Goal: Task Accomplishment & Management: Manage account settings

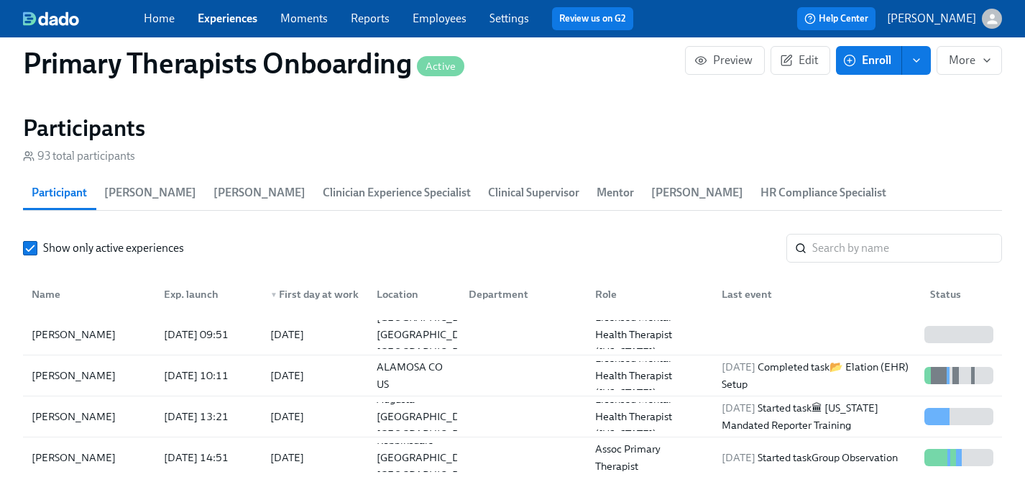
scroll to position [0, 19006]
click at [231, 20] on link "Experiences" at bounding box center [228, 19] width 60 height 14
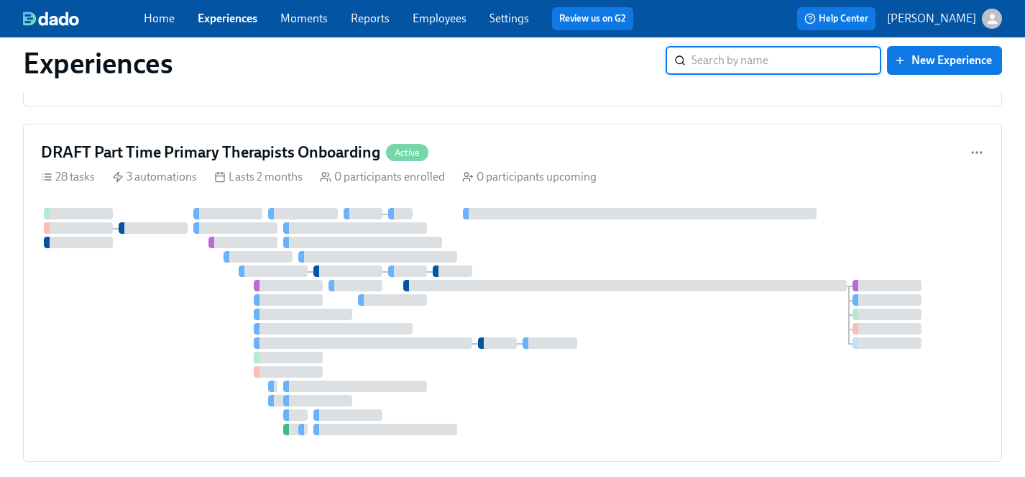
scroll to position [4832, 0]
click at [973, 155] on icon "button" at bounding box center [977, 153] width 14 height 14
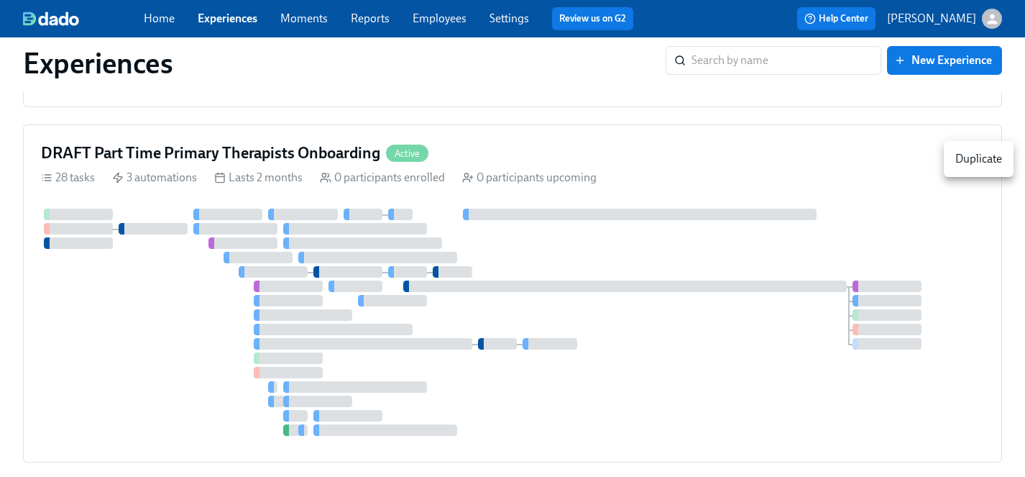
click at [889, 178] on div at bounding box center [512, 238] width 1025 height 477
click at [830, 182] on div "28 tasks 3 automations Lasts 2 months 0 participants enrolled 0 participants up…" at bounding box center [512, 178] width 943 height 16
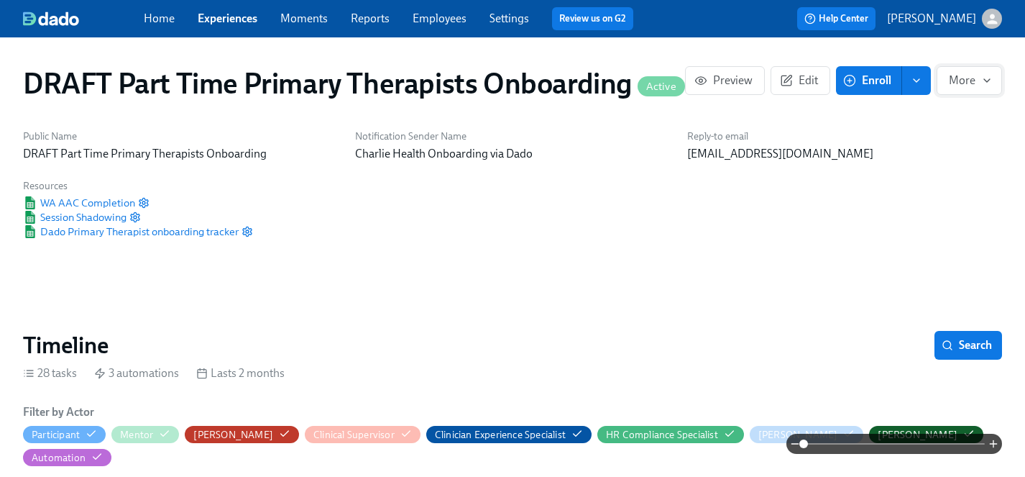
click at [988, 83] on icon "button" at bounding box center [988, 81] width 12 height 12
click at [951, 115] on span "Stop" at bounding box center [967, 116] width 47 height 16
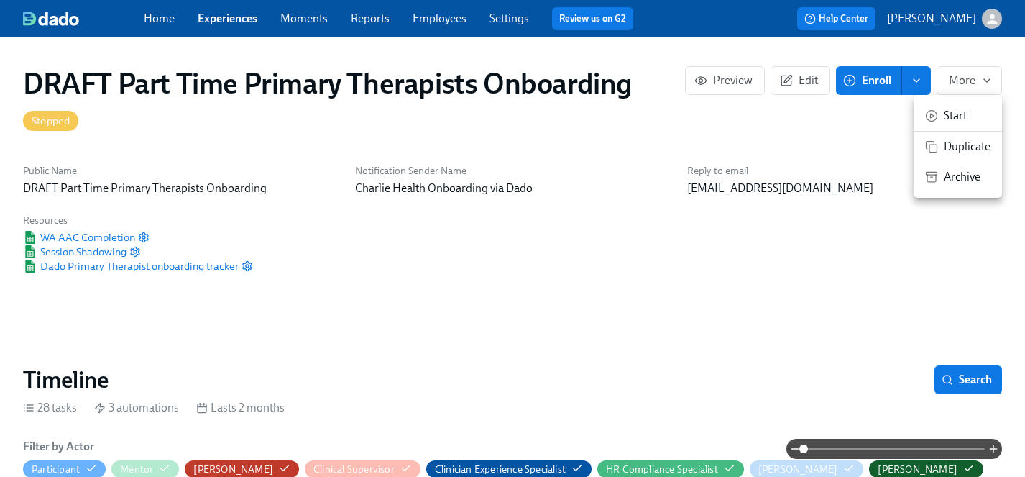
click at [962, 174] on span "Archive" at bounding box center [967, 177] width 47 height 16
click at [221, 20] on div at bounding box center [512, 238] width 1025 height 477
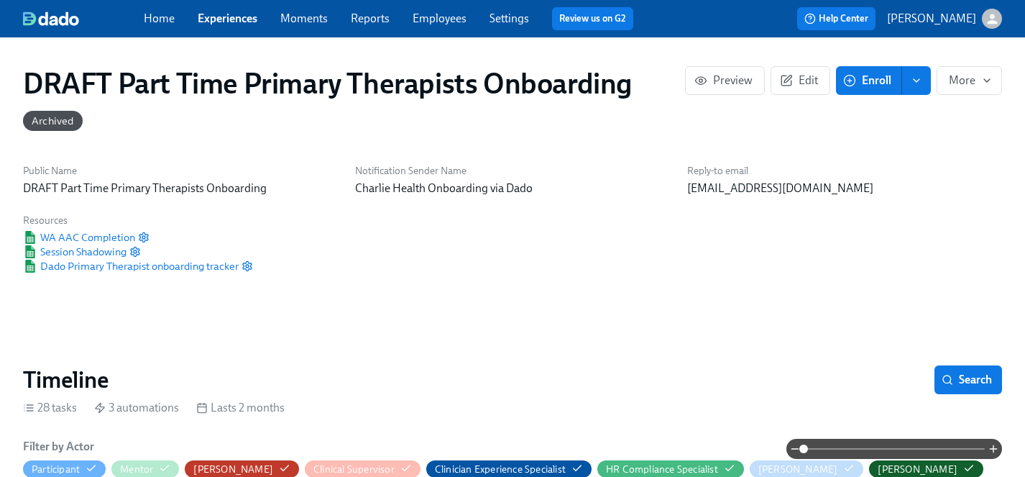
click at [219, 20] on link "Experiences" at bounding box center [228, 19] width 60 height 14
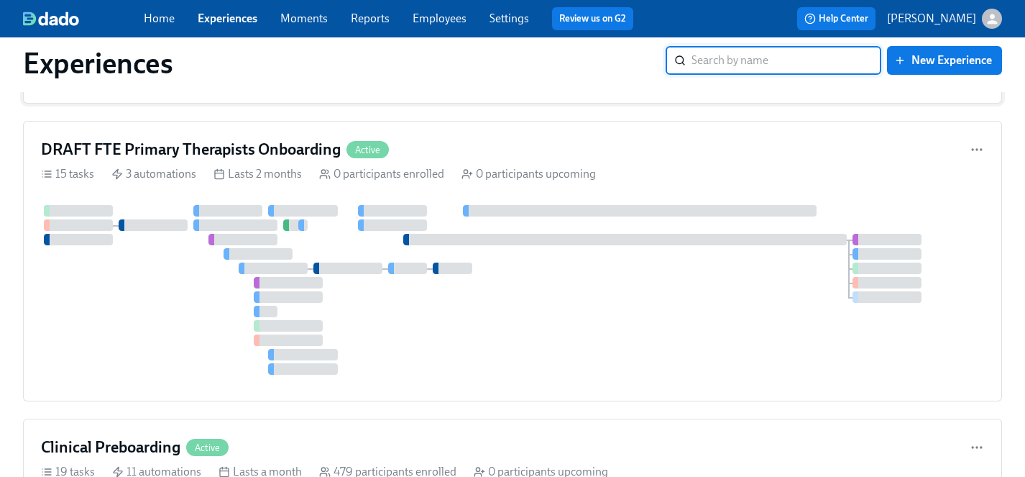
scroll to position [503, 0]
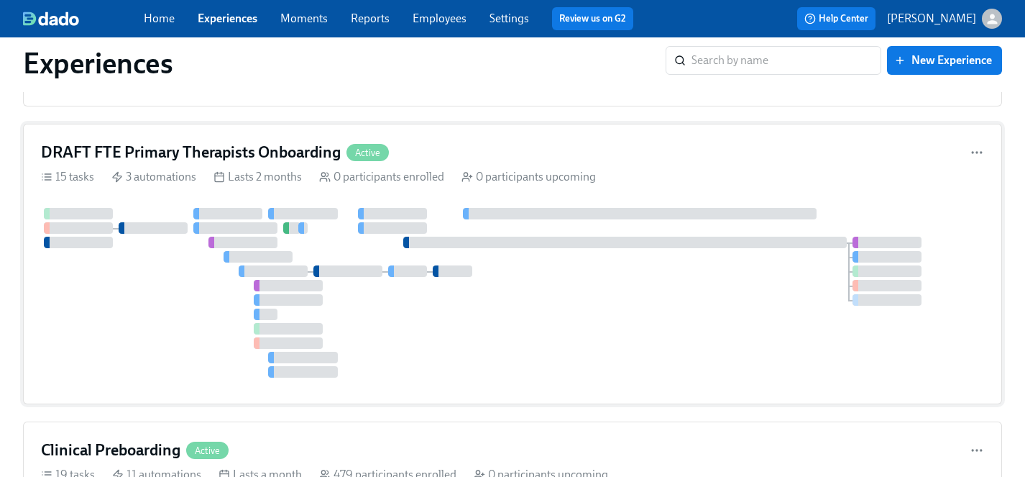
click at [701, 302] on div at bounding box center [512, 293] width 943 height 170
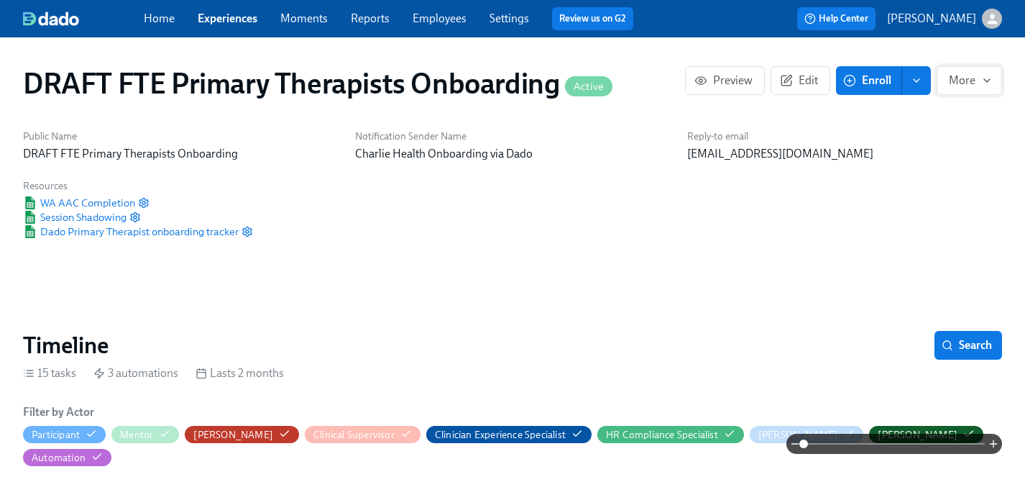
click at [974, 82] on span "More" at bounding box center [969, 80] width 41 height 14
click at [956, 155] on li "Duplicate" at bounding box center [958, 147] width 88 height 30
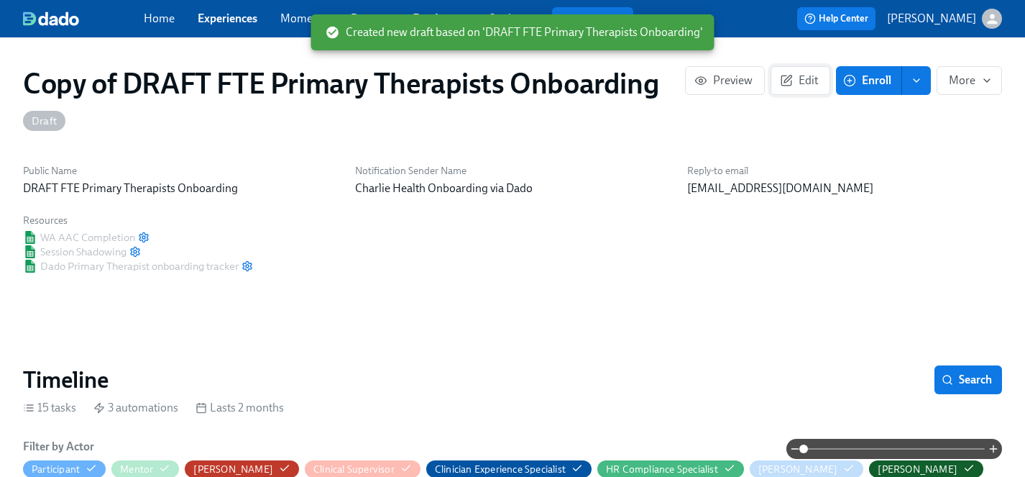
click at [806, 81] on span "Edit" at bounding box center [800, 80] width 35 height 14
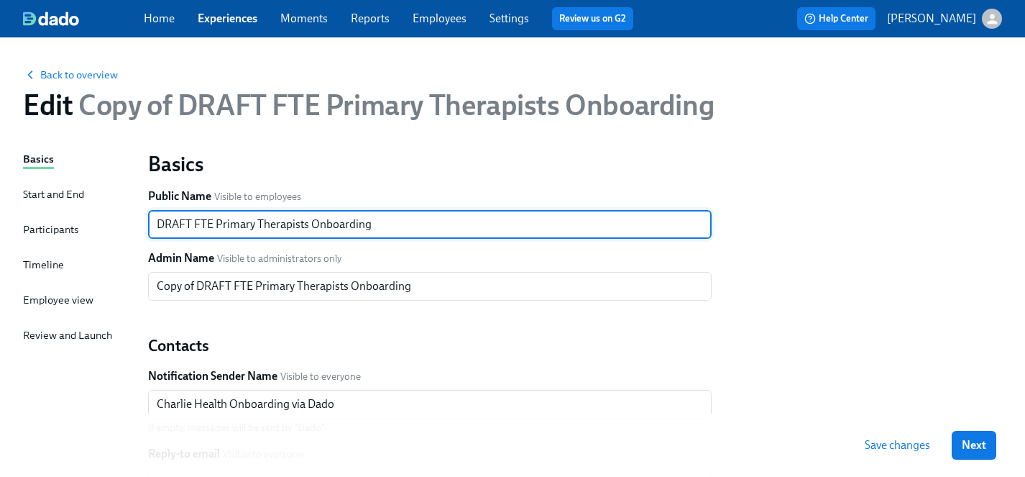
click at [203, 224] on input "DRAFT FTE Primary Therapists Onboarding" at bounding box center [430, 224] width 564 height 29
type input "DRAFT PTE Primary Therapists Onboarding"
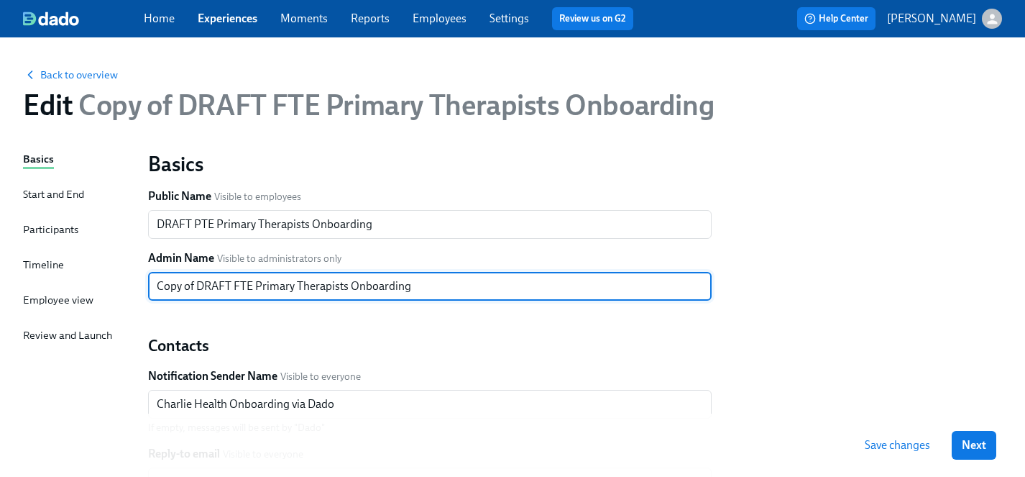
drag, startPoint x: 198, startPoint y: 287, endPoint x: 132, endPoint y: 287, distance: 65.4
click at [132, 287] on div "Basics Start and End Participants Timeline Employee view Review and Launch Basi…" at bounding box center [512, 439] width 979 height 577
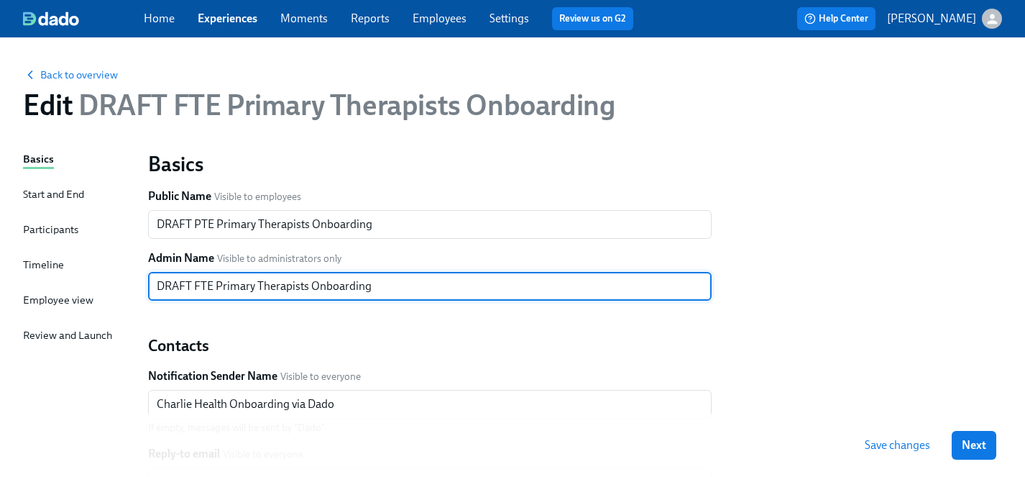
click at [201, 286] on input "DRAFT FTE Primary Therapists Onboarding" at bounding box center [430, 286] width 564 height 29
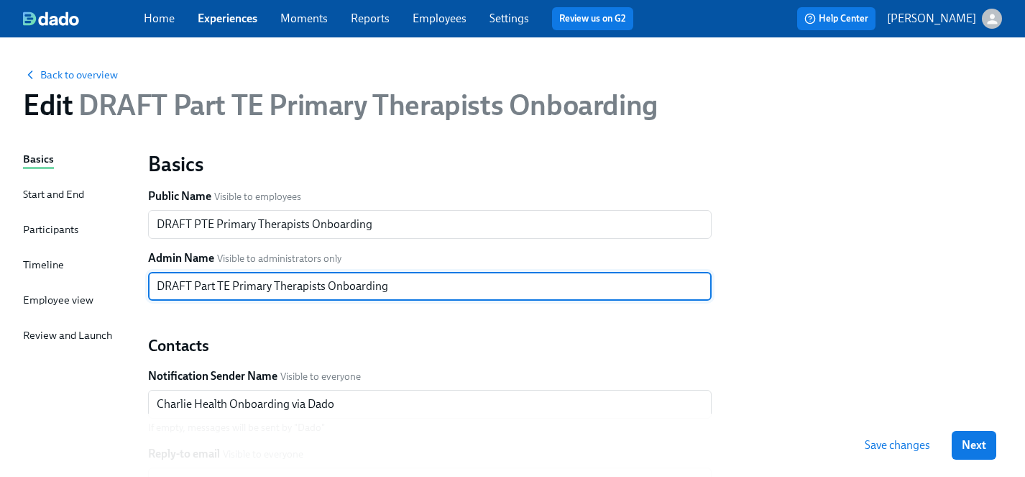
click at [223, 282] on input "DRAFT Part TE Primary Therapists Onboarding" at bounding box center [430, 286] width 564 height 29
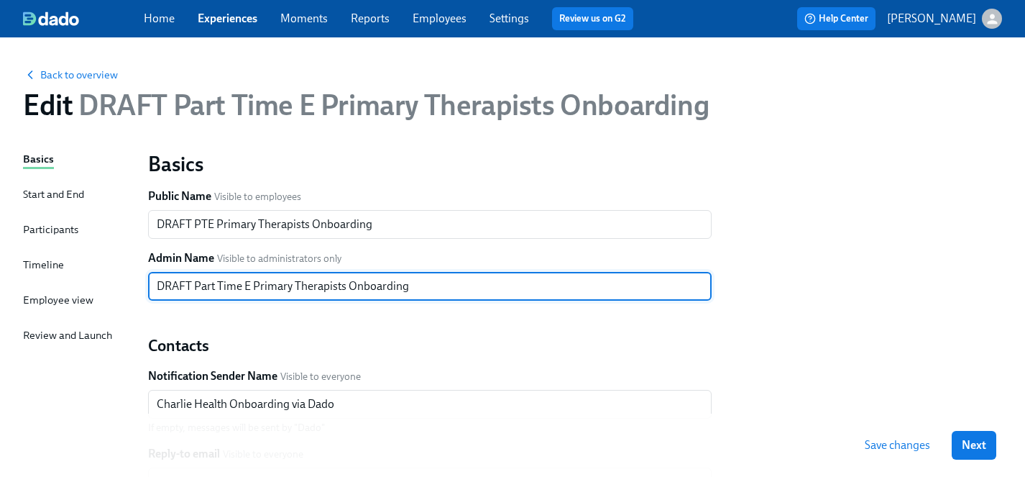
click at [251, 286] on input "DRAFT Part Time E Primary Therapists Onboarding" at bounding box center [430, 286] width 564 height 29
click at [219, 288] on input "DRAFT Part Time Primary Therapists Onboarding" at bounding box center [430, 286] width 564 height 29
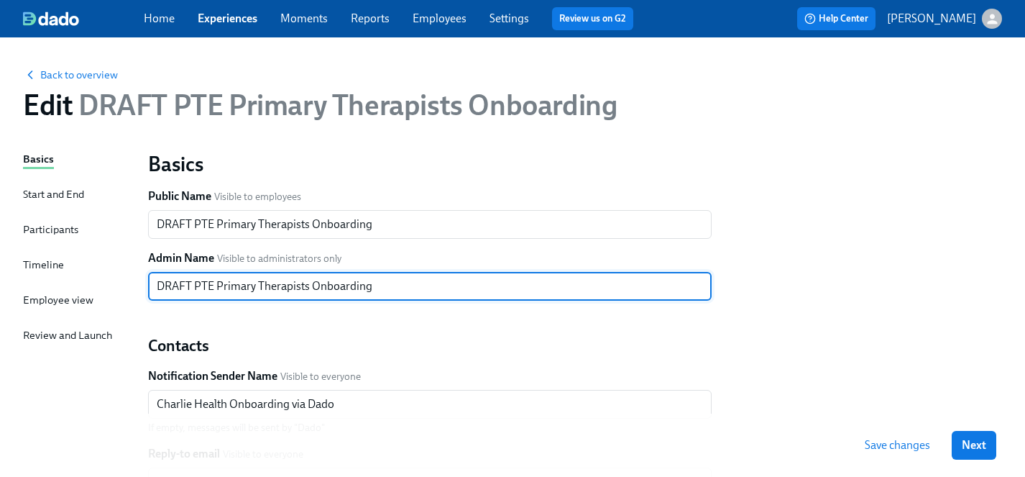
click at [339, 340] on h2 "Contacts" at bounding box center [430, 346] width 564 height 22
click at [308, 287] on input "DRAFT PTE Primary Therapists Onboarding" at bounding box center [430, 286] width 564 height 29
type input "DRAFT PTE Primary Therapist Onboarding"
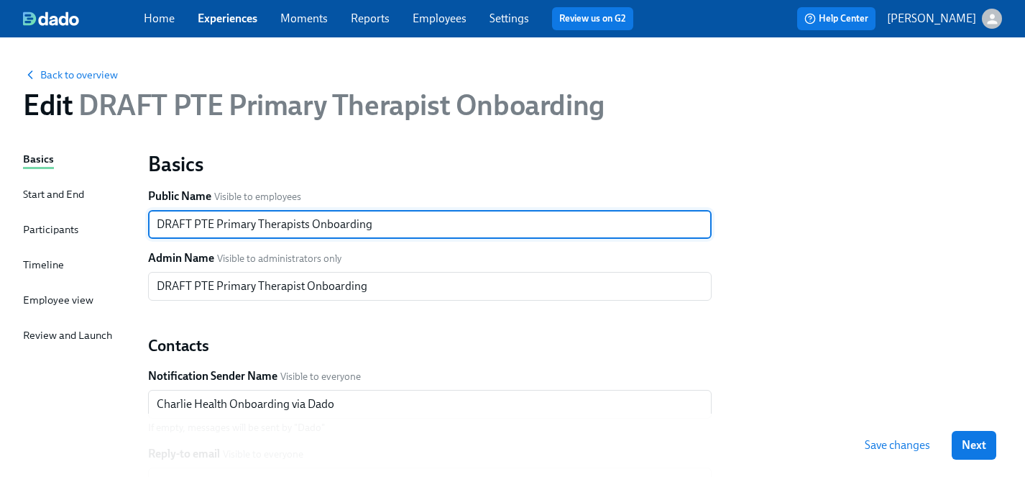
click at [308, 224] on input "DRAFT PTE Primary Therapists Onboarding" at bounding box center [430, 224] width 564 height 29
type input "DRAFT PTE Primary Therapist Onboarding"
click at [802, 356] on div "Basics Public Name Visible to employees DRAFT PTE Primary Therapist Onboarding …" at bounding box center [576, 421] width 872 height 559
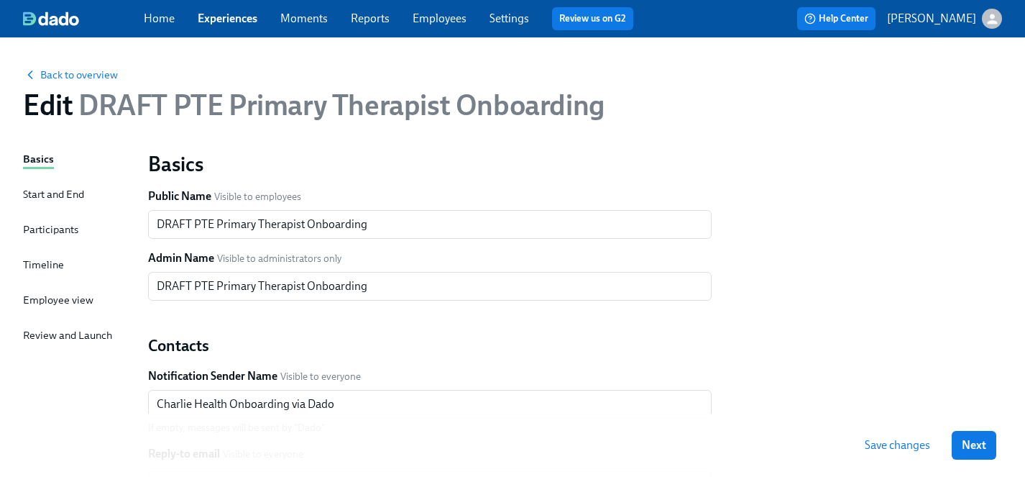
click at [905, 445] on span "Save changes" at bounding box center [897, 445] width 65 height 14
click at [966, 445] on span "Next" at bounding box center [974, 445] width 24 height 14
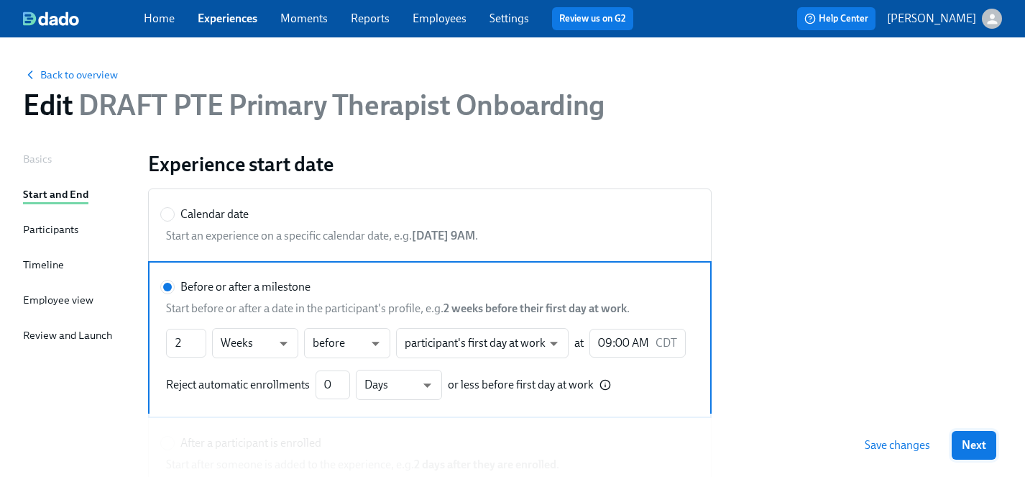
click at [963, 446] on span "Next" at bounding box center [974, 445] width 24 height 14
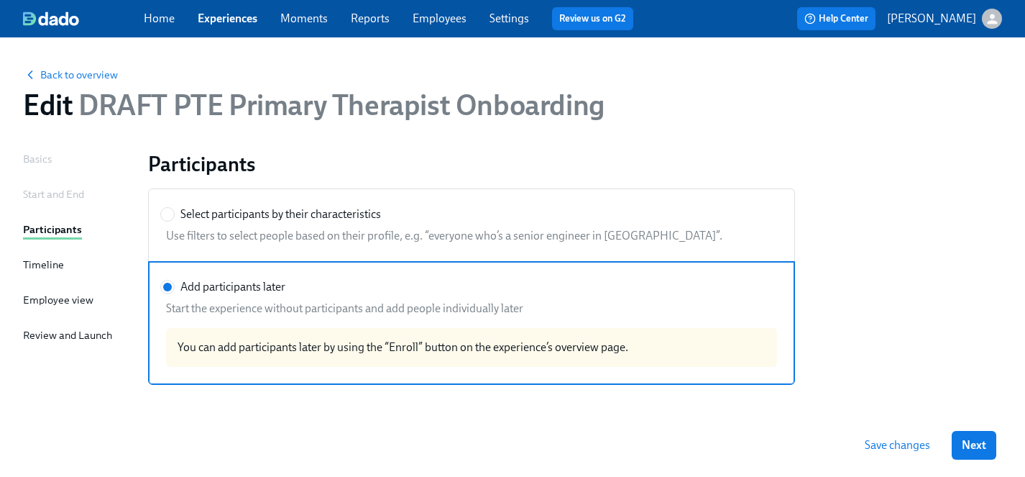
click at [963, 446] on span "Next" at bounding box center [974, 445] width 24 height 14
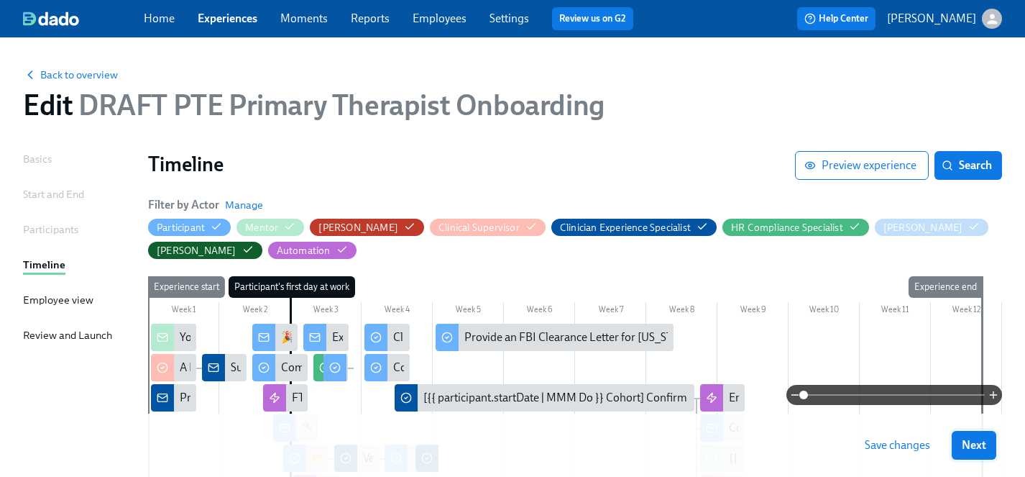
click at [967, 446] on span "Next" at bounding box center [974, 445] width 24 height 14
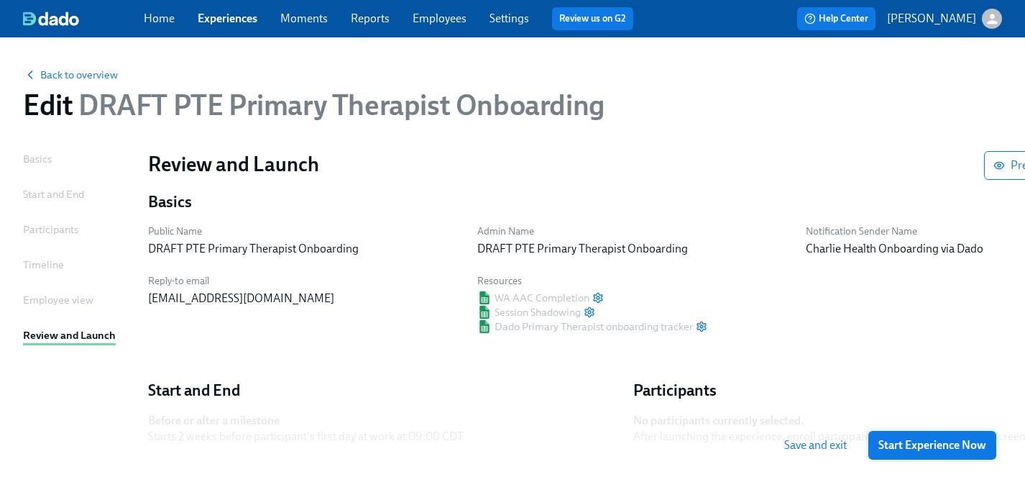
click at [969, 451] on span "Start Experience Now" at bounding box center [933, 445] width 108 height 14
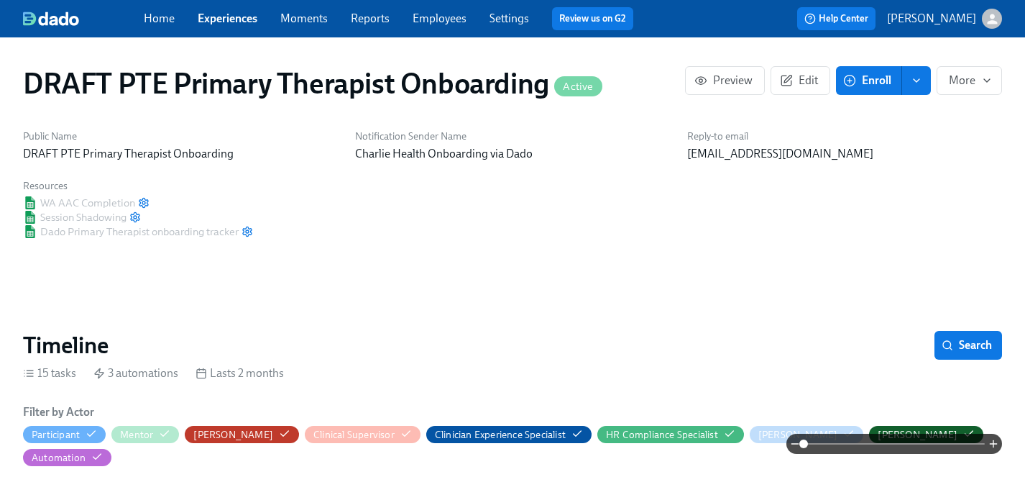
click at [430, 16] on link "Employees" at bounding box center [440, 19] width 54 height 14
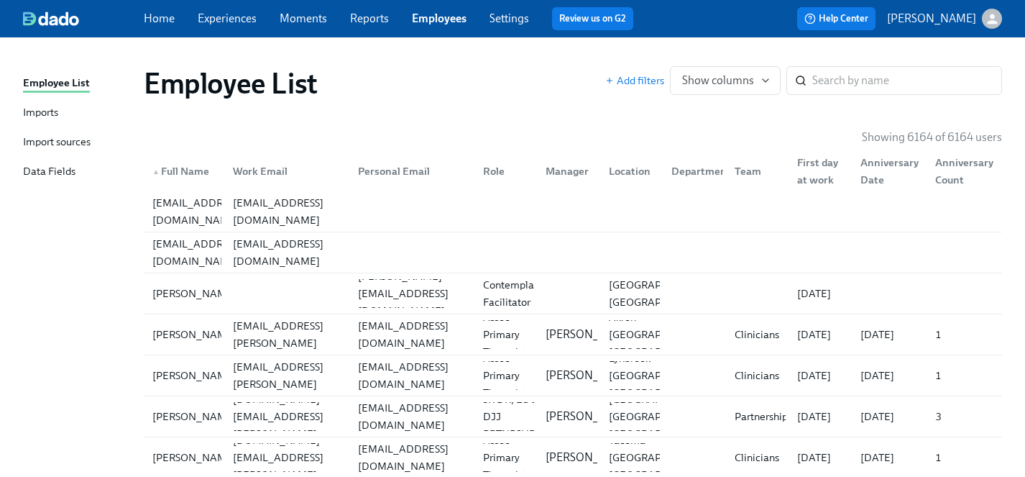
click at [496, 20] on link "Settings" at bounding box center [510, 19] width 40 height 14
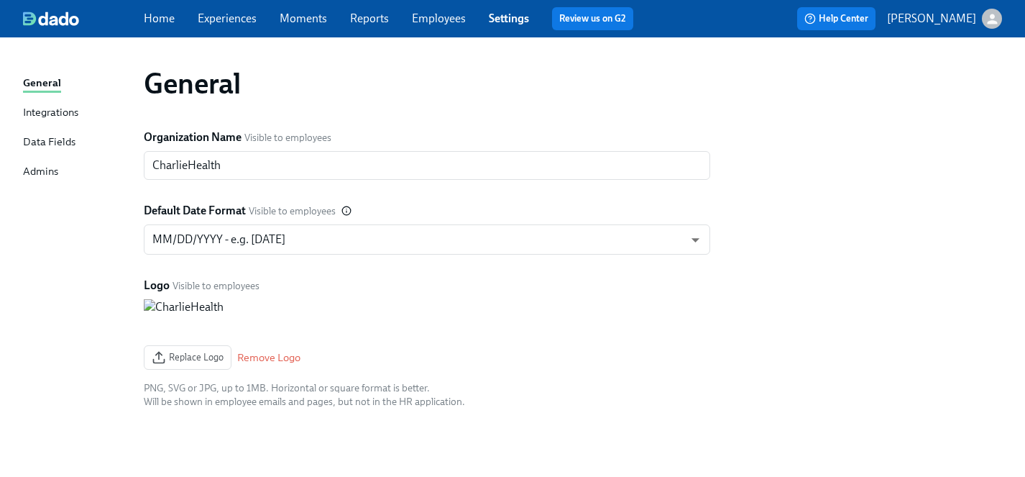
click at [46, 171] on div "Admins" at bounding box center [40, 172] width 35 height 18
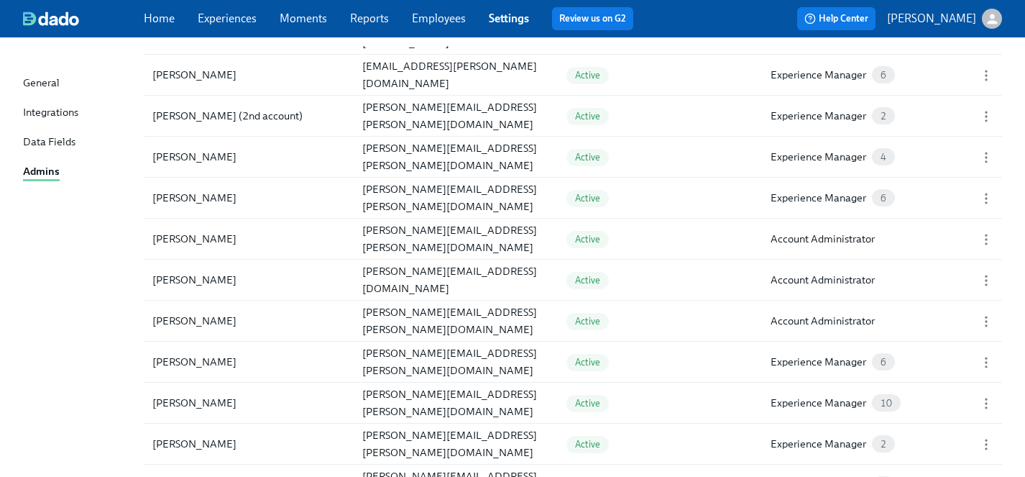
scroll to position [858, 0]
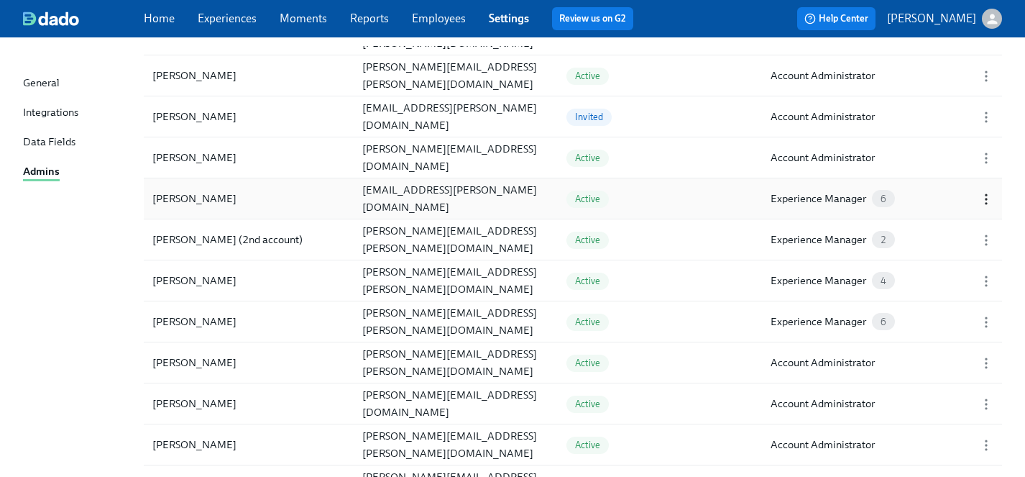
click at [984, 201] on icon "button" at bounding box center [986, 199] width 14 height 14
click at [883, 201] on div "Edit..." at bounding box center [883, 199] width 28 height 16
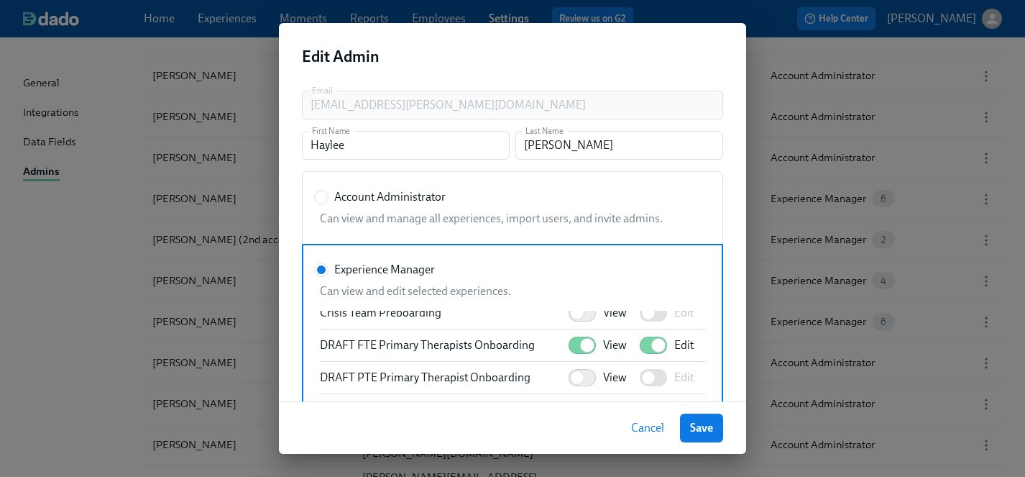
scroll to position [1054, 0]
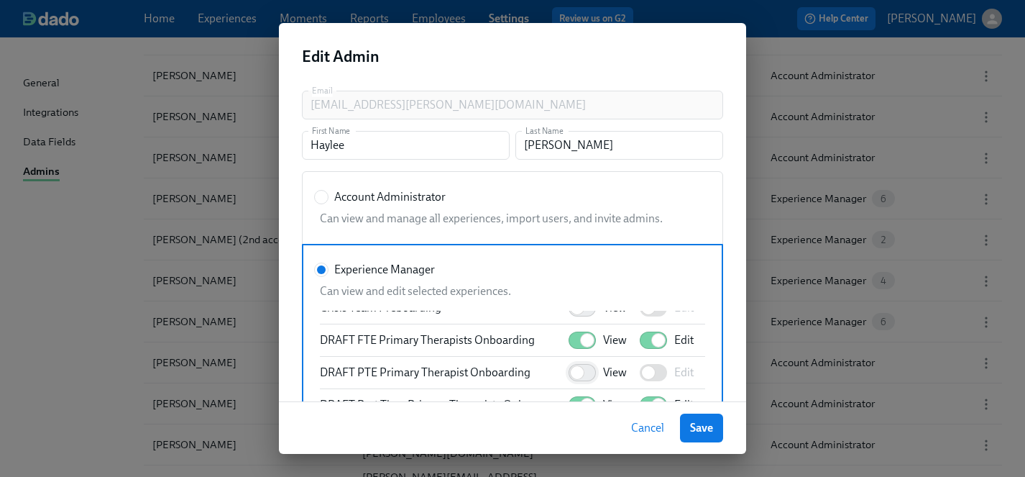
click at [592, 374] on input "View" at bounding box center [577, 373] width 95 height 32
checkbox input "true"
click at [662, 371] on input "Edit" at bounding box center [648, 373] width 95 height 32
checkbox input "true"
click at [709, 427] on span "Save" at bounding box center [701, 428] width 23 height 14
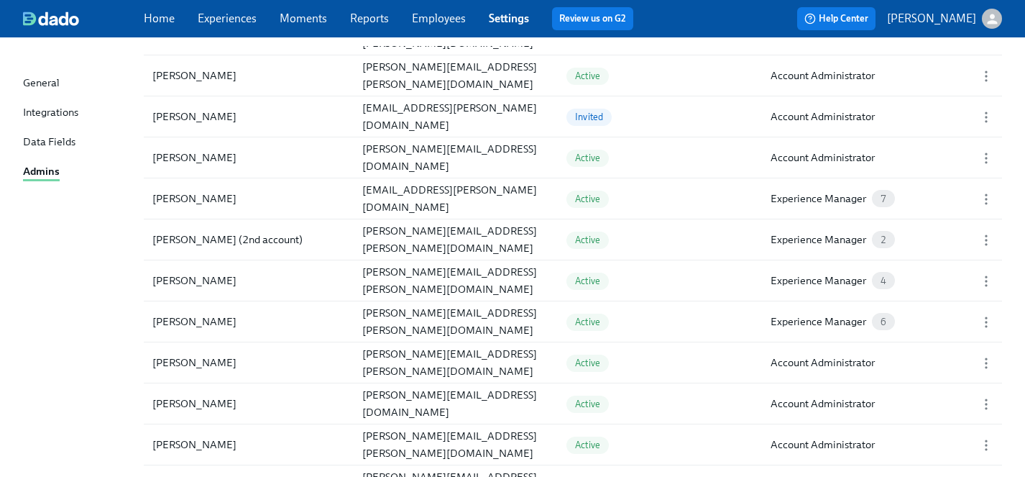
click at [225, 17] on link "Experiences" at bounding box center [227, 19] width 59 height 14
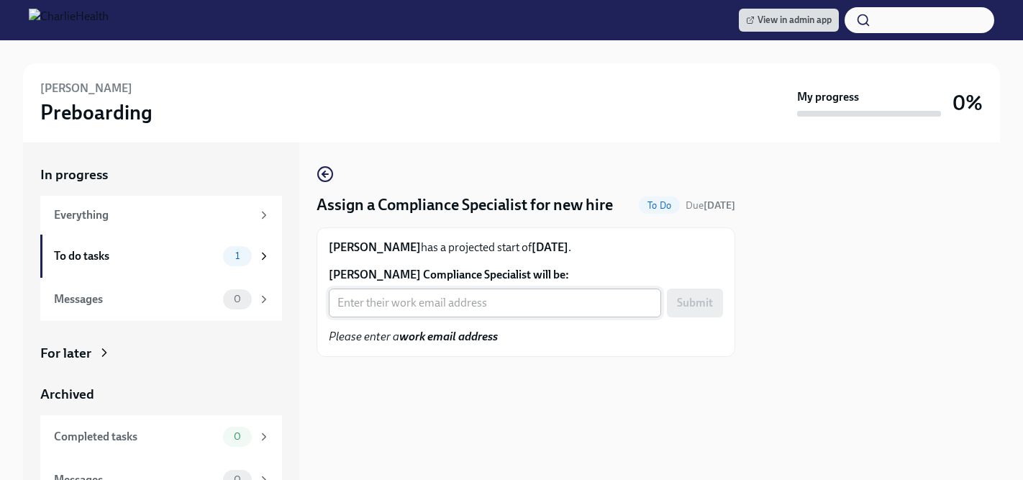
click at [419, 305] on input "Ashley Helmi's Compliance Specialist will be:" at bounding box center [495, 302] width 332 height 29
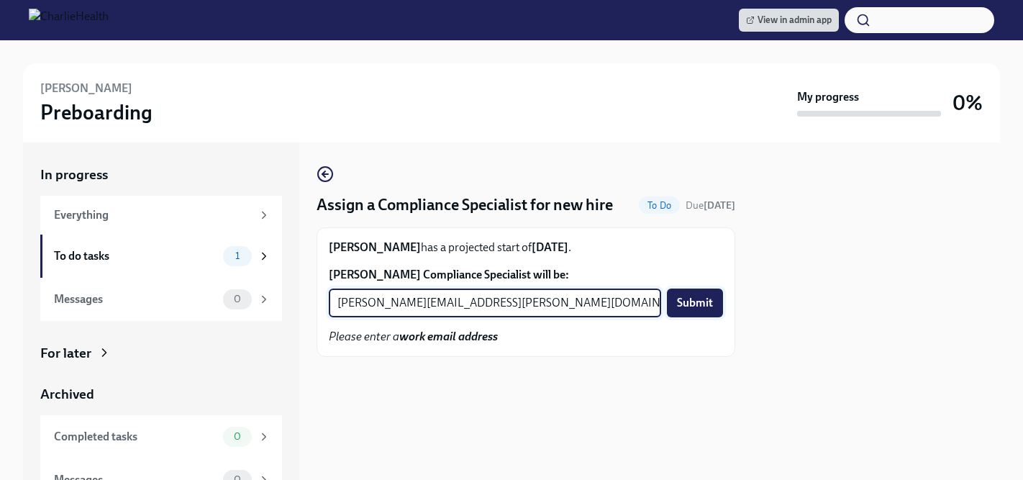
type input "[PERSON_NAME][EMAIL_ADDRESS][PERSON_NAME][DOMAIN_NAME]"
click at [690, 303] on span "Submit" at bounding box center [695, 303] width 36 height 14
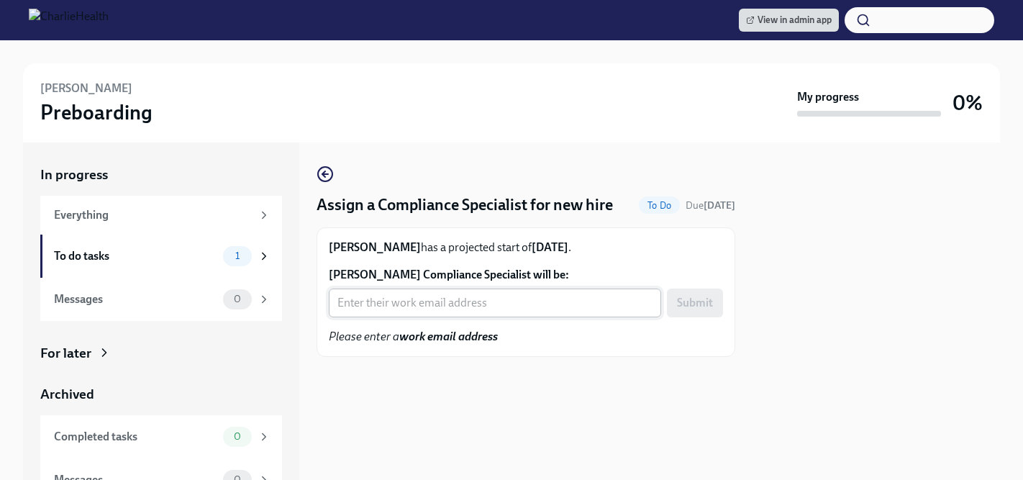
click at [470, 298] on input "Darcy Hearn's Compliance Specialist will be:" at bounding box center [495, 302] width 332 height 29
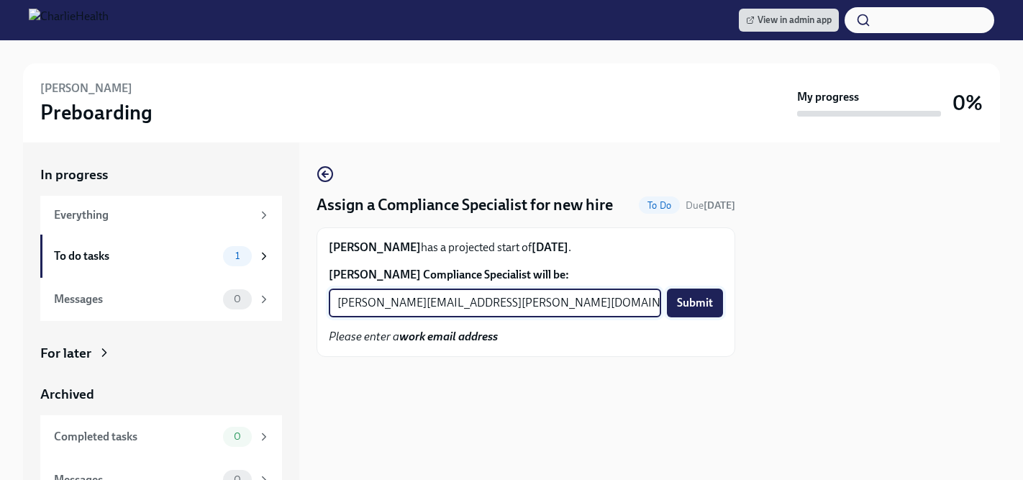
type input "[PERSON_NAME][EMAIL_ADDRESS][PERSON_NAME][DOMAIN_NAME]"
click at [696, 305] on span "Submit" at bounding box center [695, 303] width 36 height 14
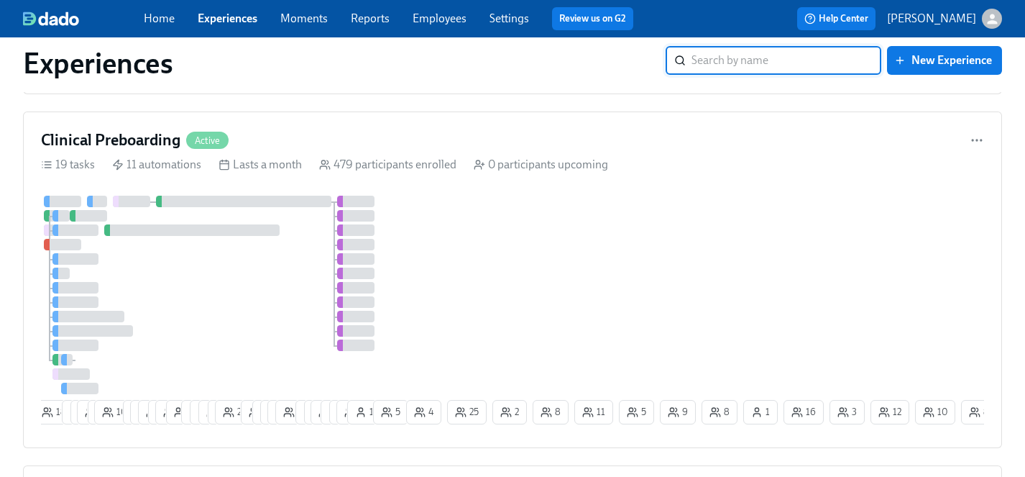
scroll to position [1124, 0]
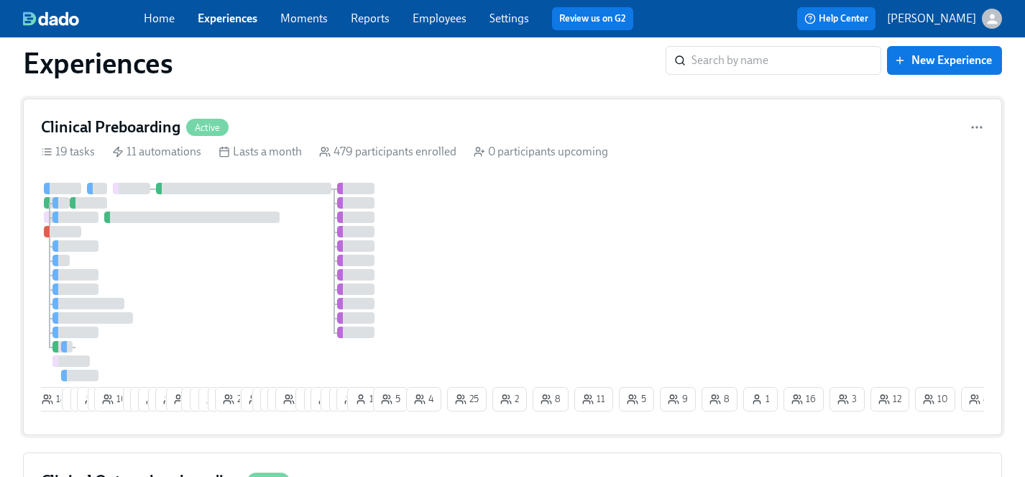
click at [282, 283] on div at bounding box center [222, 282] width 362 height 198
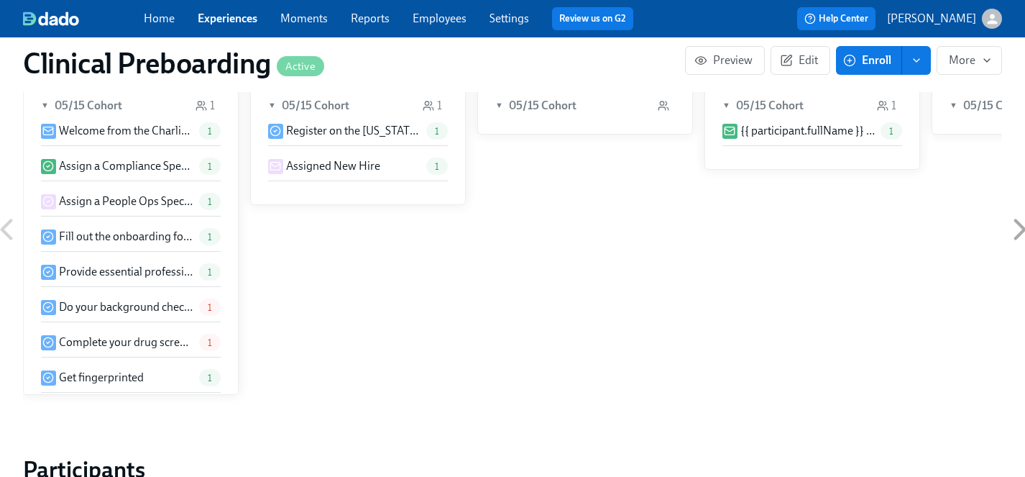
click at [705, 323] on div "Clinical Preboarding Active Preview Edit Enroll More Public Name Preboarding No…" at bounding box center [512, 106] width 979 height 2351
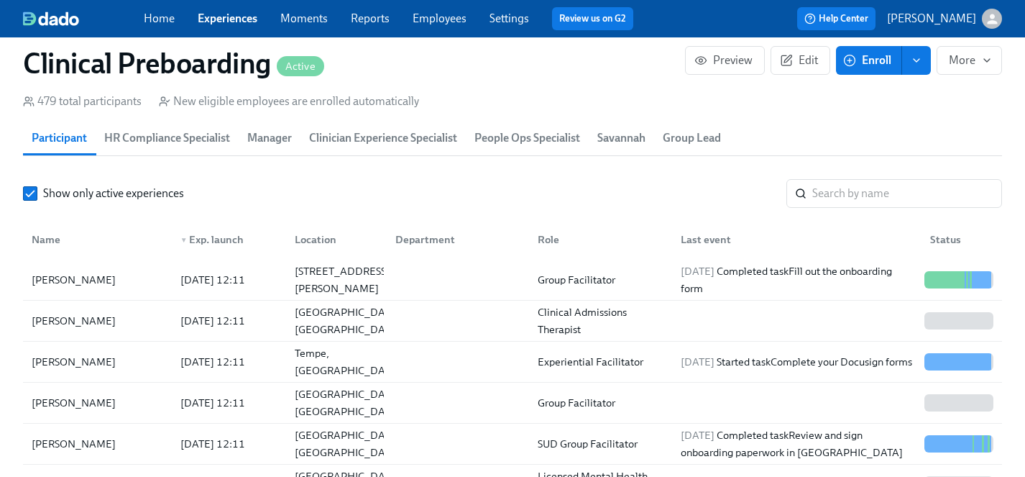
scroll to position [1605, 0]
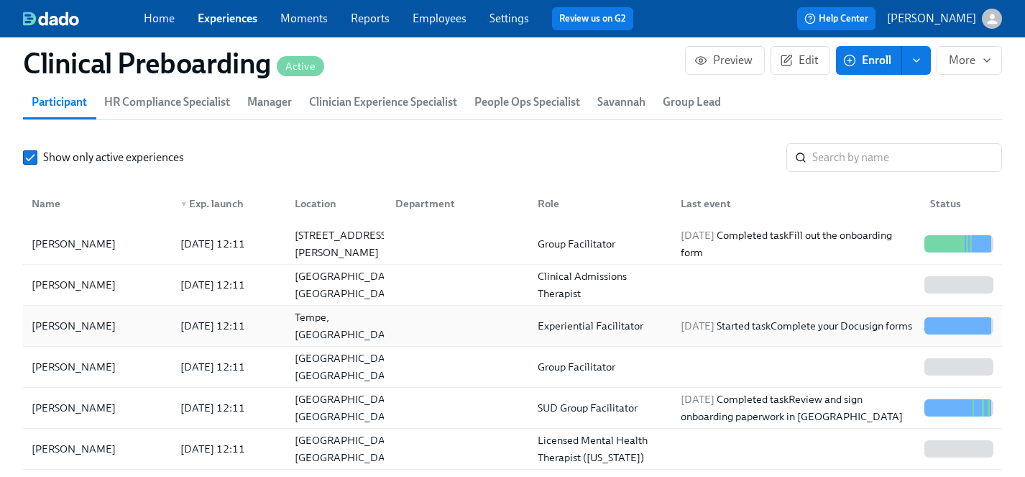
click at [65, 324] on div "Ashley Helmi" at bounding box center [74, 325] width 96 height 17
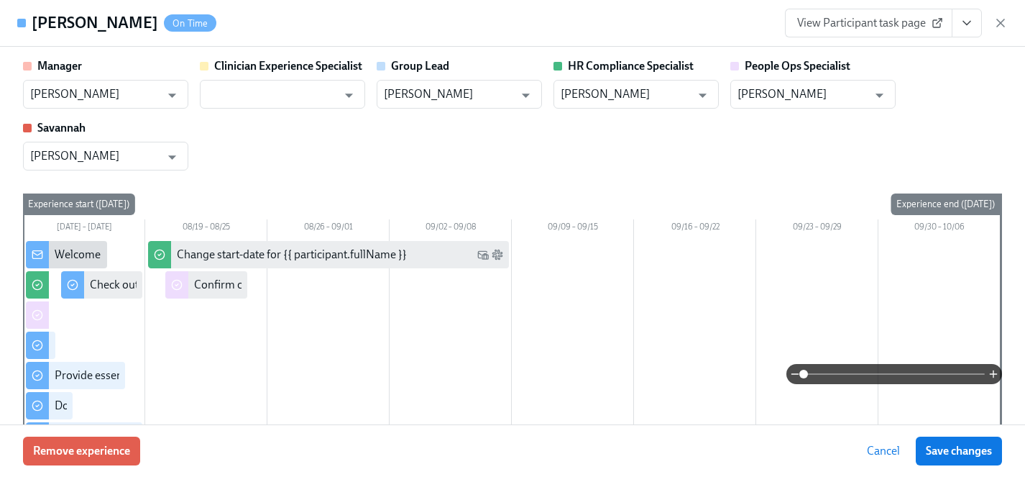
click at [979, 21] on button "View task page" at bounding box center [967, 23] width 30 height 29
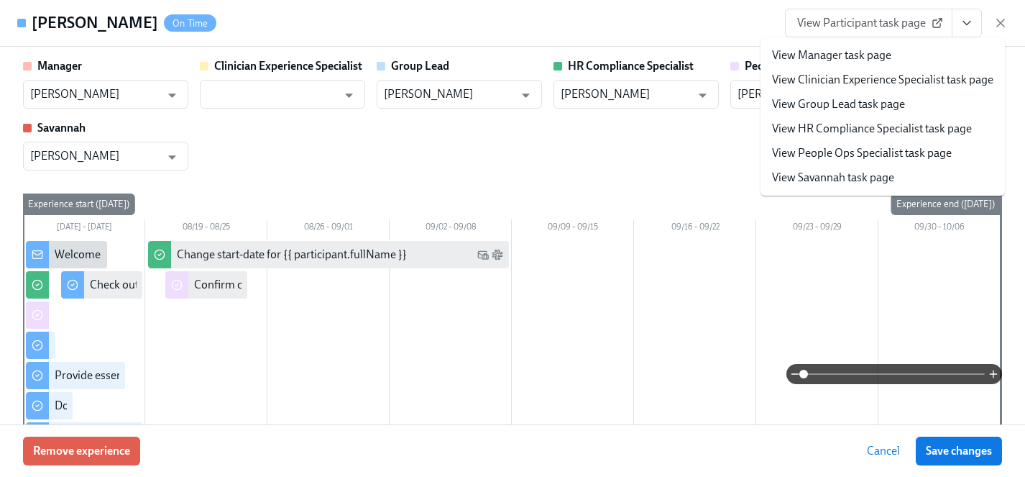
click at [836, 127] on link "View HR Compliance Specialist task page" at bounding box center [872, 129] width 200 height 16
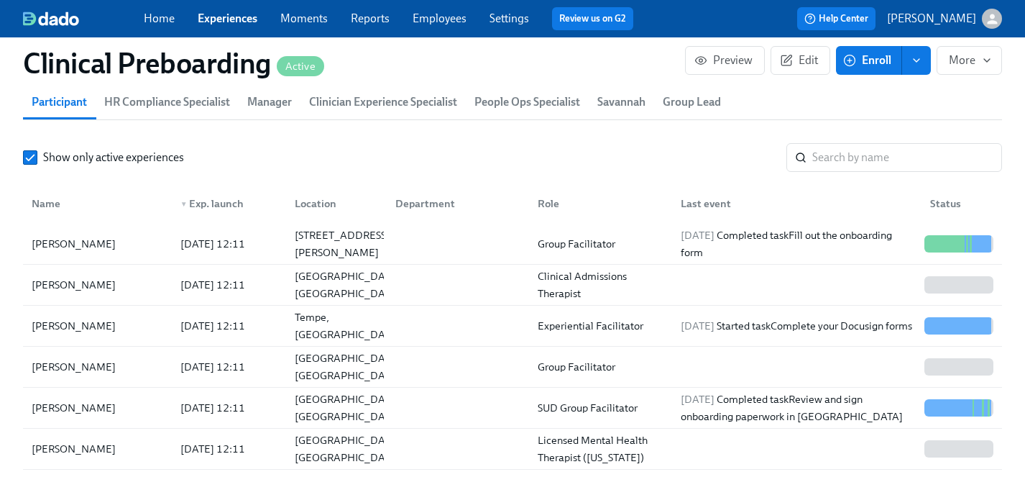
scroll to position [0, 19006]
click at [71, 327] on div "Ashley Helmi" at bounding box center [74, 325] width 96 height 17
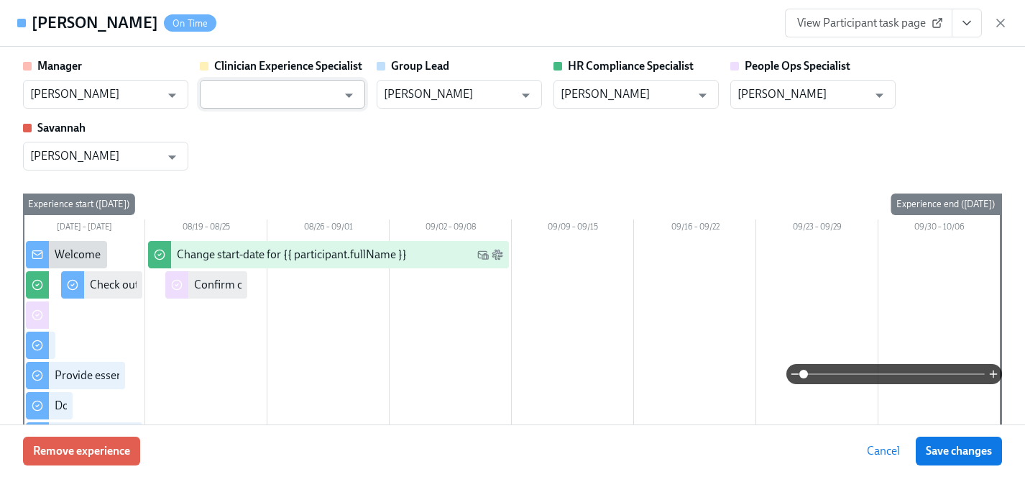
click at [242, 96] on input "text" at bounding box center [272, 94] width 130 height 29
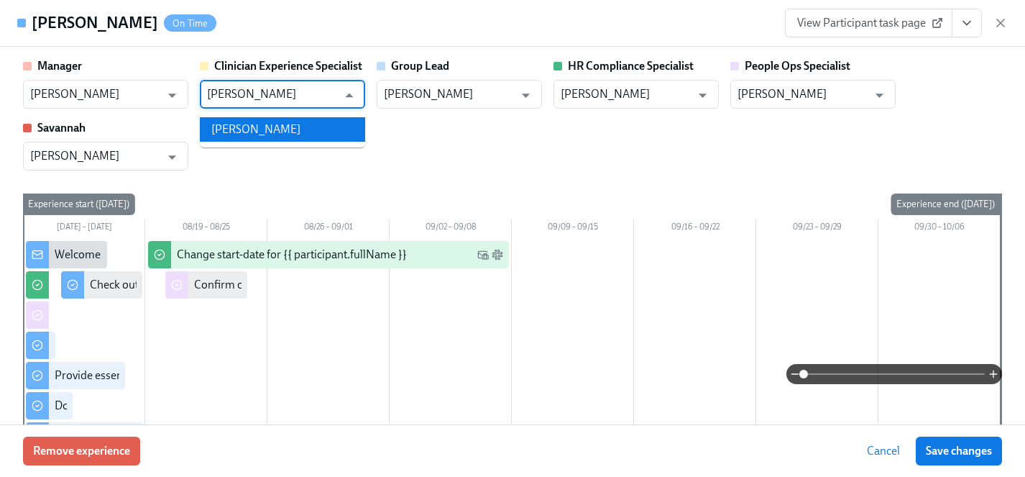
click at [250, 132] on li "Keenan Nessl" at bounding box center [282, 129] width 165 height 24
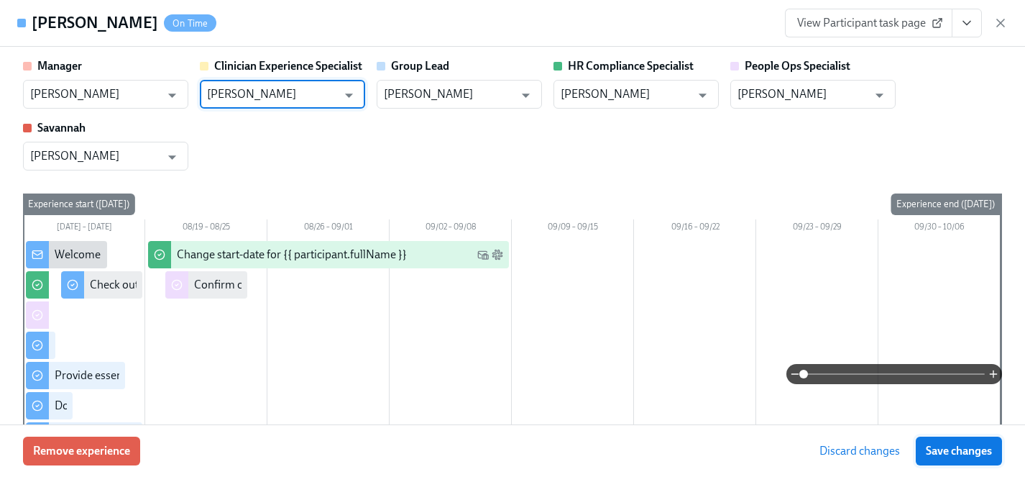
type input "Keenan Nessl"
click at [969, 452] on span "Save changes" at bounding box center [959, 451] width 66 height 14
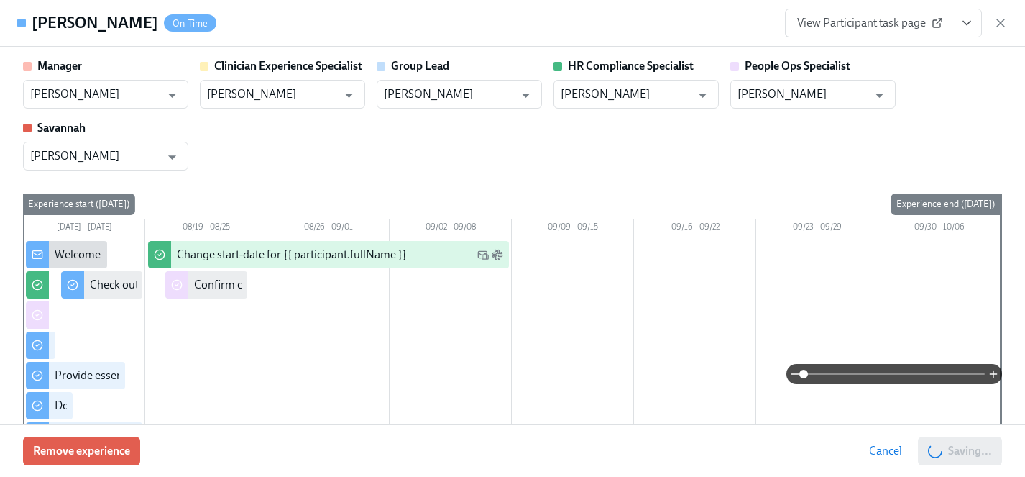
type input "Keenan Nessl"
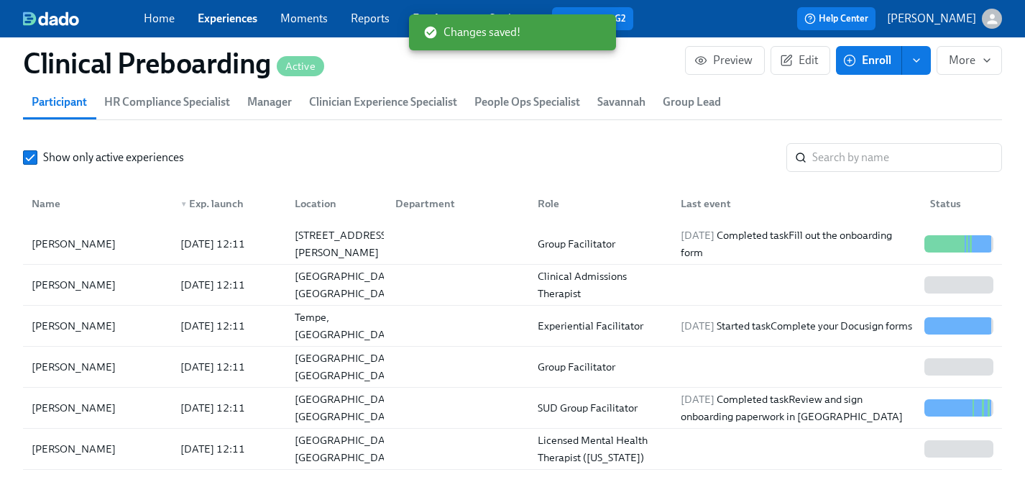
click at [433, 14] on div "Changes saved!" at bounding box center [512, 32] width 207 height 36
click at [425, 16] on div "Changes saved!" at bounding box center [512, 32] width 207 height 36
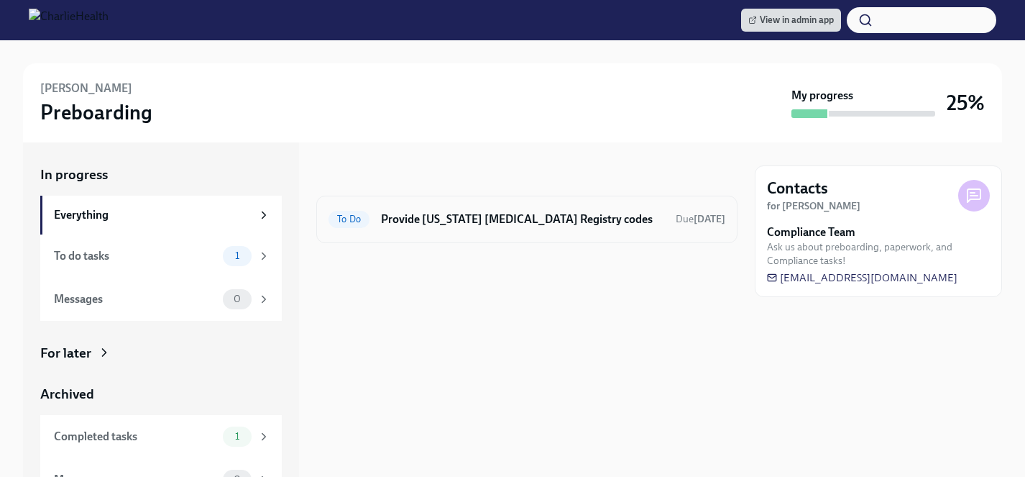
click at [592, 219] on h6 "Provide [US_STATE] [MEDICAL_DATA] Registry codes" at bounding box center [522, 219] width 283 height 16
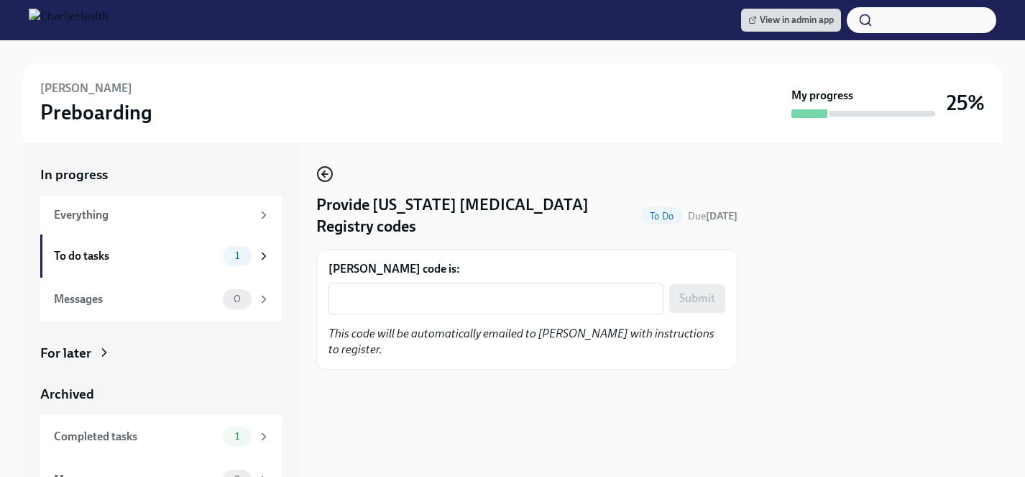
click at [318, 172] on circle "button" at bounding box center [325, 174] width 14 height 14
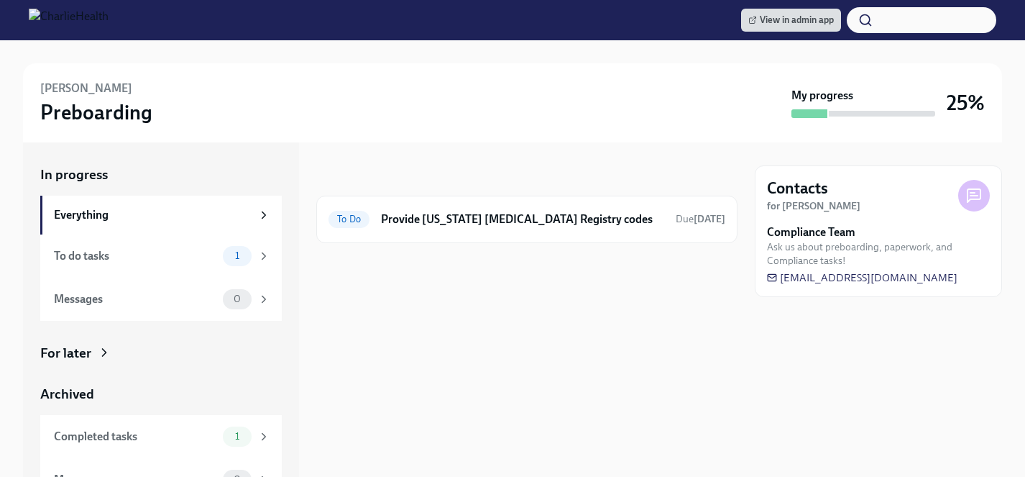
click at [91, 353] on div "For later" at bounding box center [161, 353] width 242 height 19
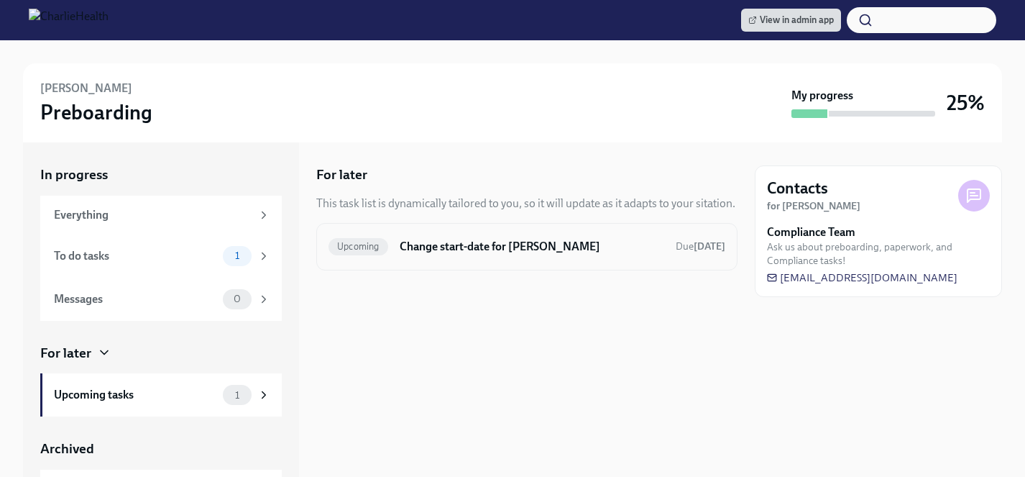
click at [466, 241] on h6 "Change start-date for Ashley Helmi" at bounding box center [532, 247] width 265 height 16
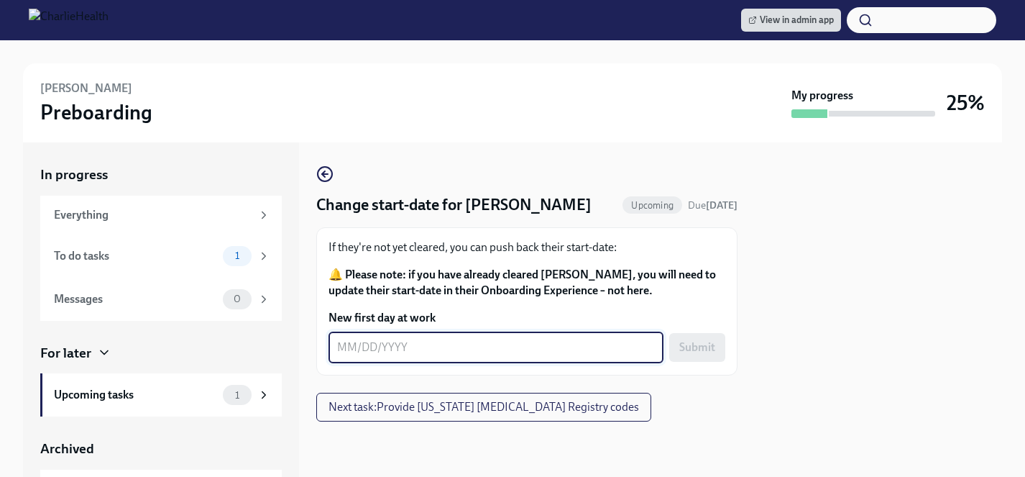
click at [442, 340] on textarea "New first day at work" at bounding box center [496, 347] width 318 height 17
type textarea "[DATE]"
click at [707, 346] on span "Submit" at bounding box center [698, 347] width 36 height 14
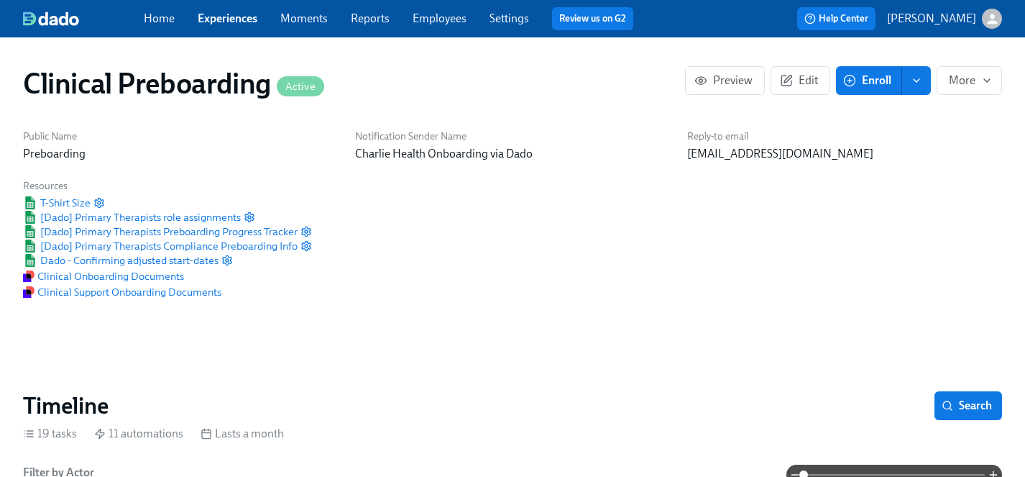
scroll to position [1506, 0]
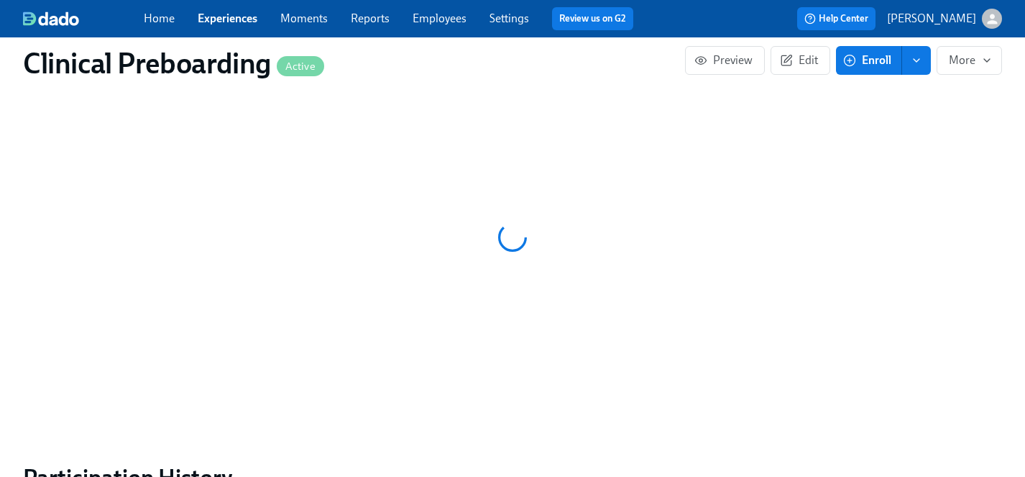
click at [436, 16] on link "Employees" at bounding box center [440, 19] width 54 height 14
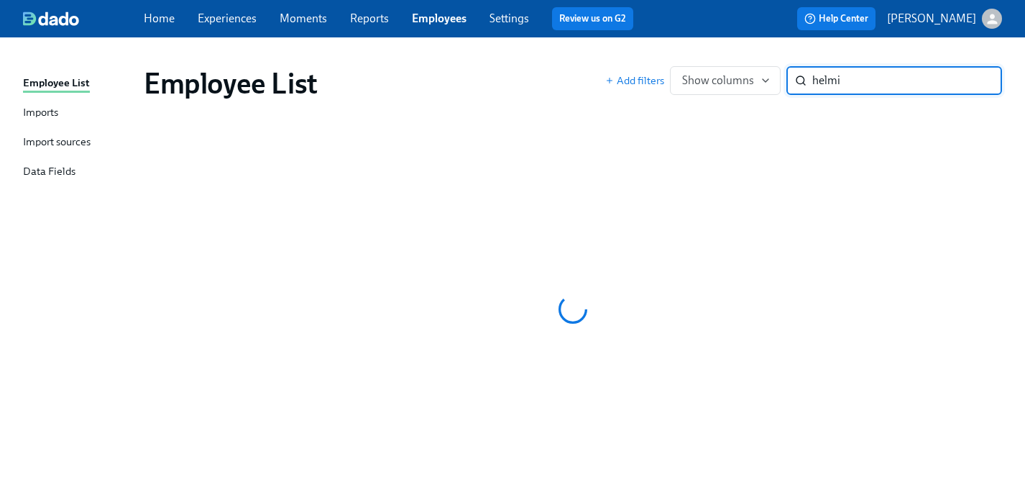
type input "helmi"
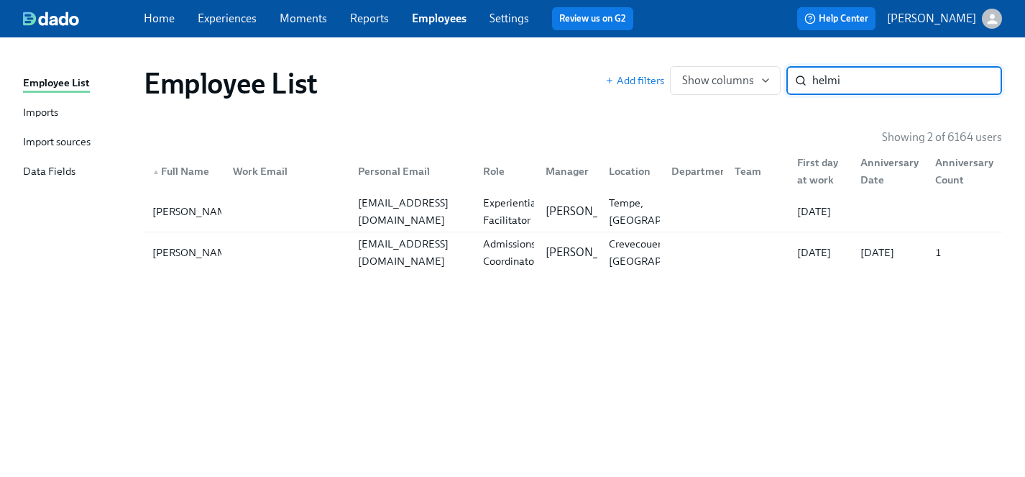
click at [982, 80] on input "helmi" at bounding box center [908, 80] width 190 height 29
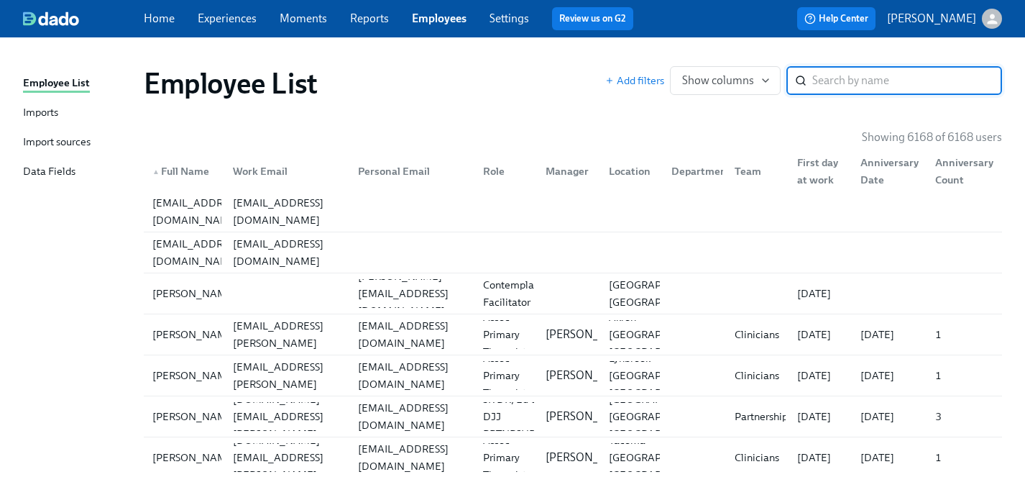
click at [231, 19] on link "Experiences" at bounding box center [227, 19] width 59 height 14
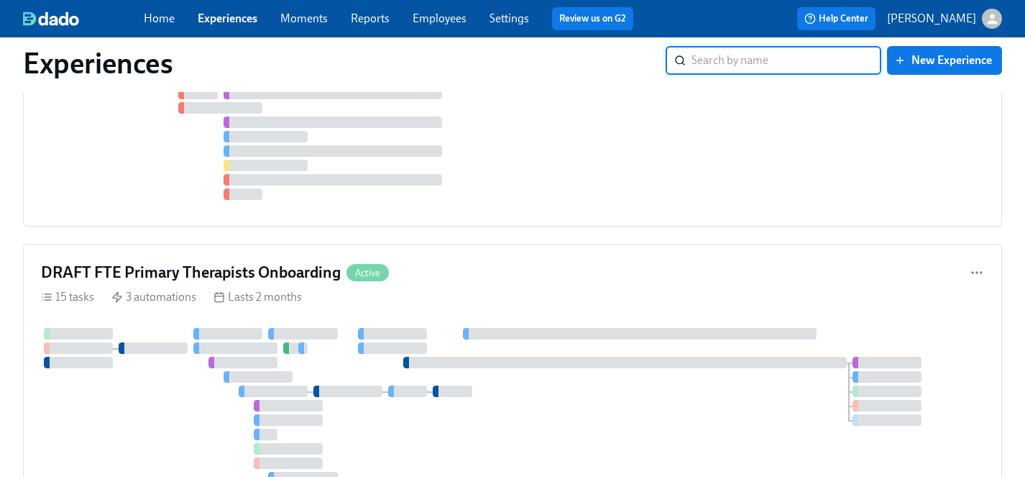
scroll to position [1113, 0]
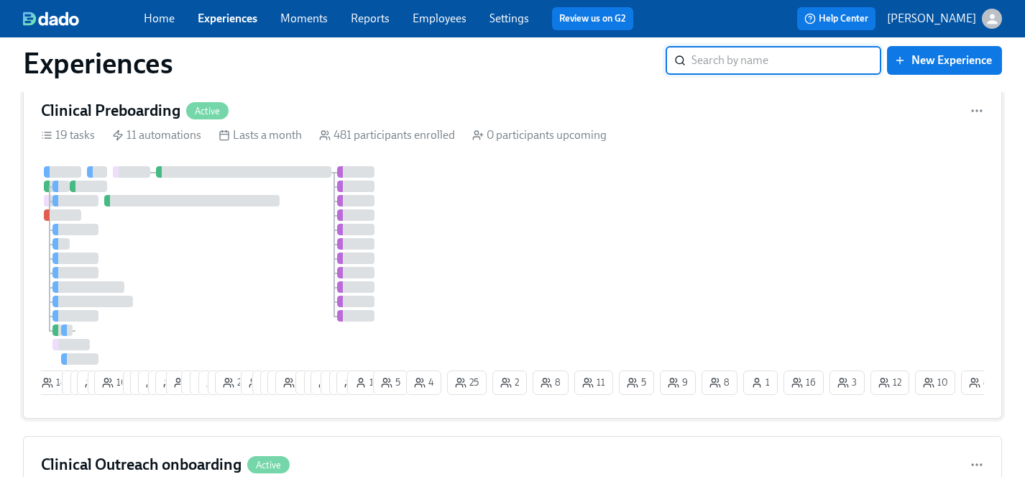
click at [465, 260] on div "10 18 9 9 10 6 10 7 17 15 6 25 3 12 11 12 17 26 10 7 6 14 18 1 4 11 8 8 14 1 5 …" at bounding box center [512, 283] width 943 height 234
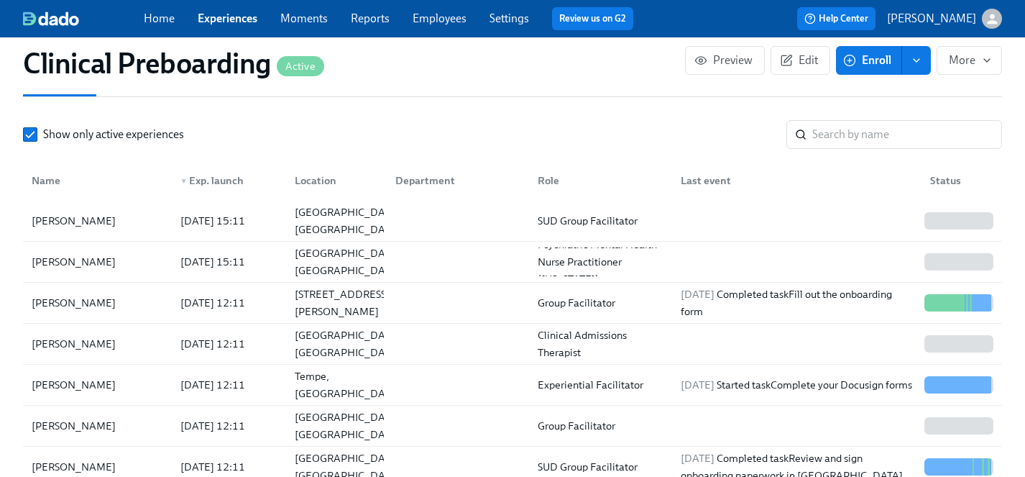
scroll to position [1582, 0]
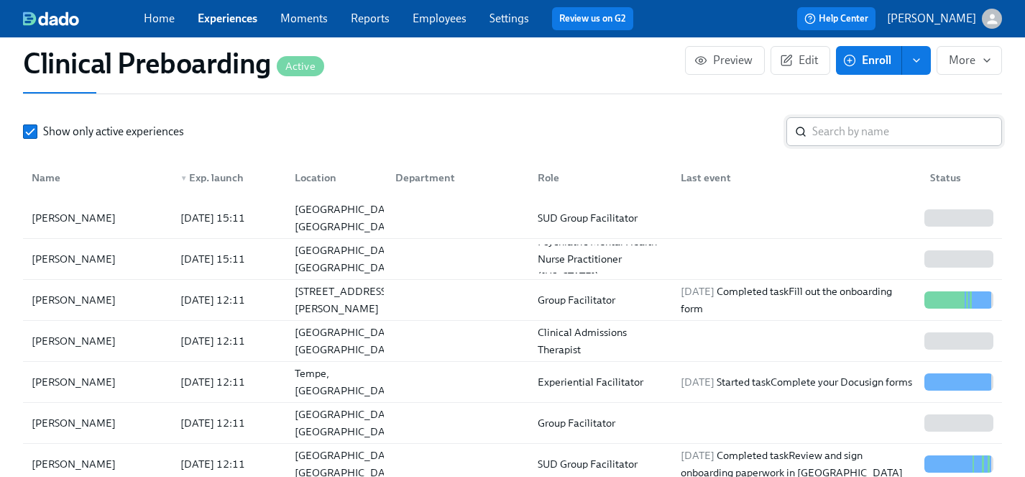
click at [838, 130] on input "search" at bounding box center [908, 131] width 190 height 29
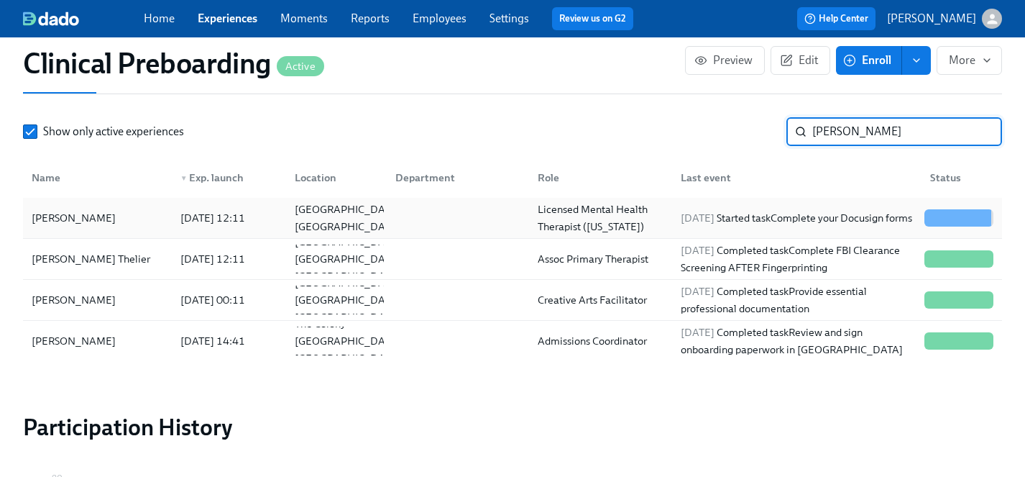
type input "sara"
click at [44, 214] on div "Sara Gentry" at bounding box center [74, 217] width 96 height 17
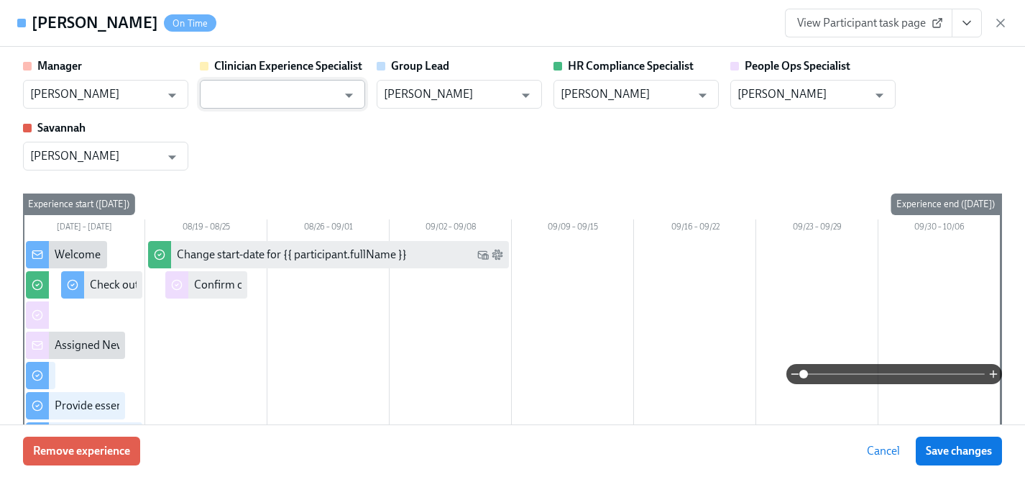
click at [252, 95] on input "text" at bounding box center [272, 94] width 130 height 29
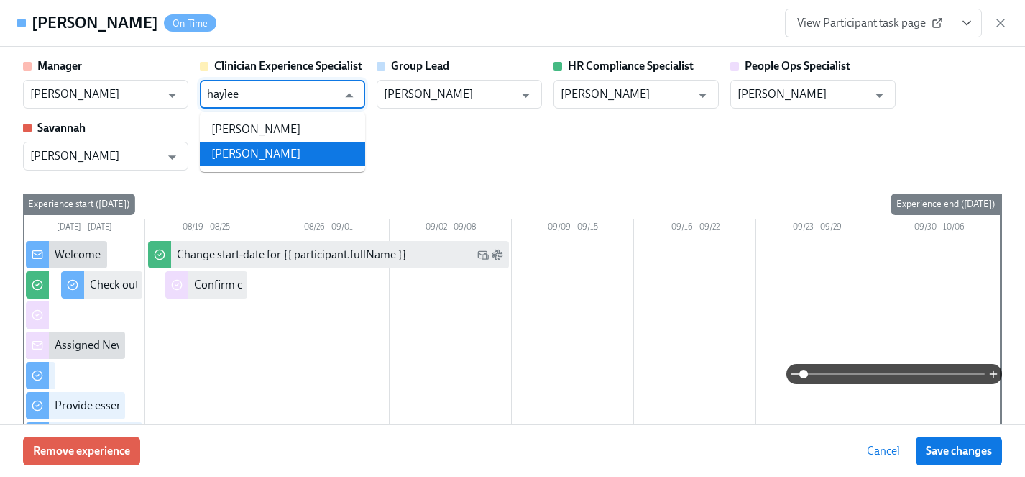
click at [237, 146] on li "Haylee Bova" at bounding box center [282, 154] width 165 height 24
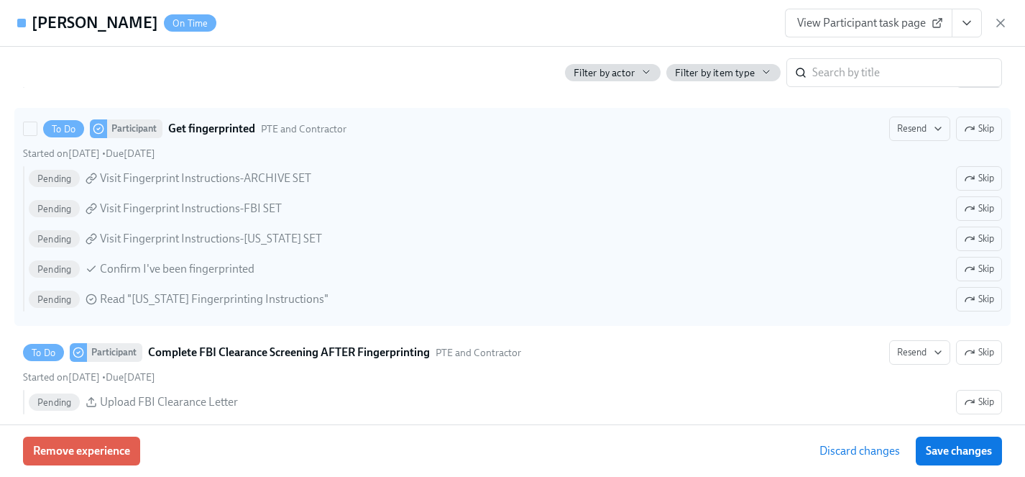
scroll to position [2260, 0]
type input "Haylee Bova"
click at [975, 132] on span "Skip" at bounding box center [979, 130] width 30 height 14
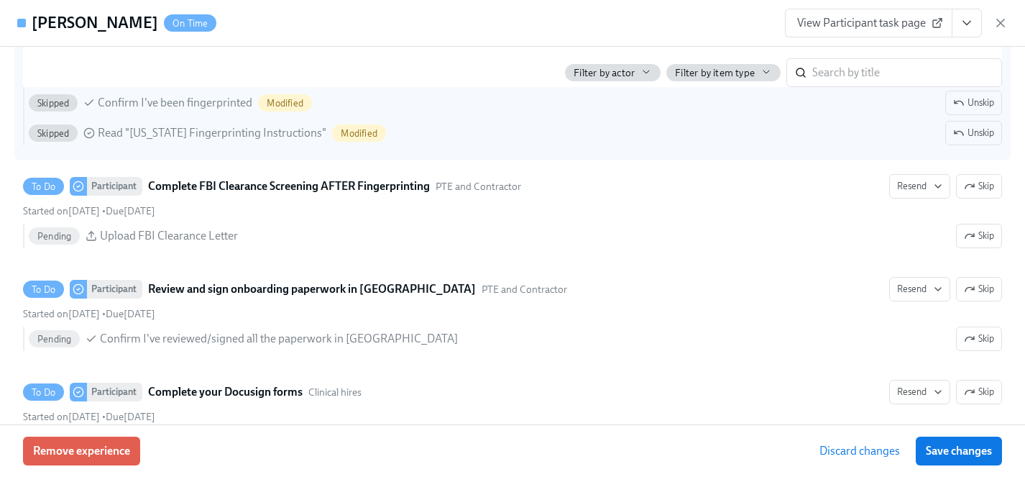
scroll to position [2452, 0]
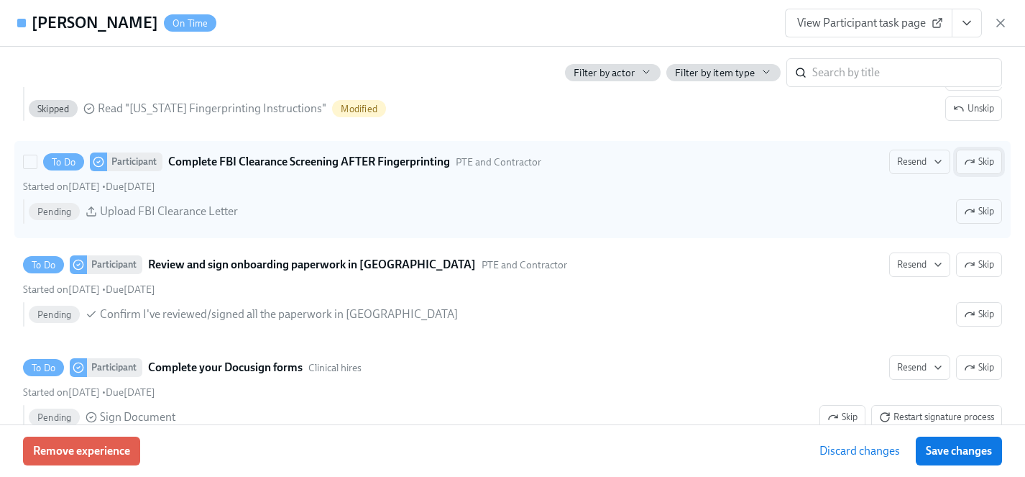
click at [973, 156] on icon "button" at bounding box center [970, 162] width 12 height 12
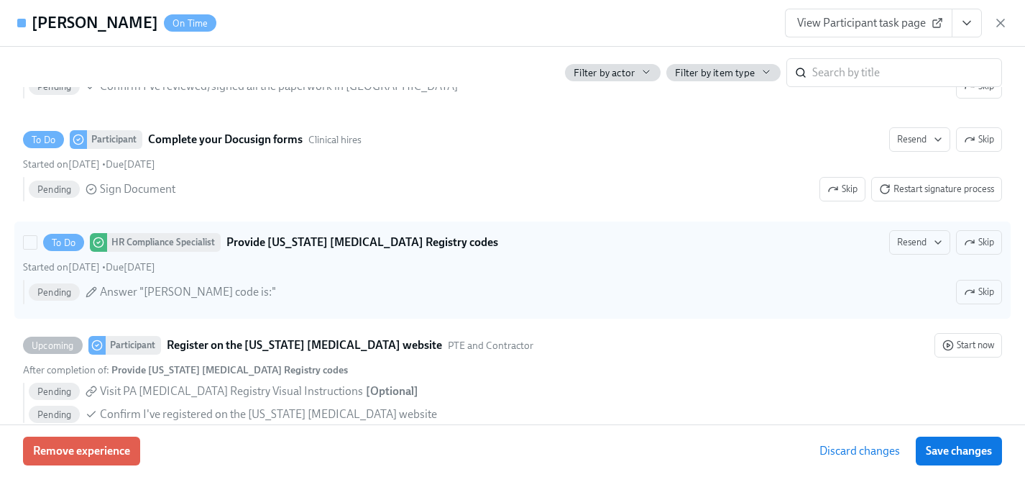
scroll to position [2681, 0]
click at [979, 242] on span "Skip" at bounding box center [979, 241] width 30 height 14
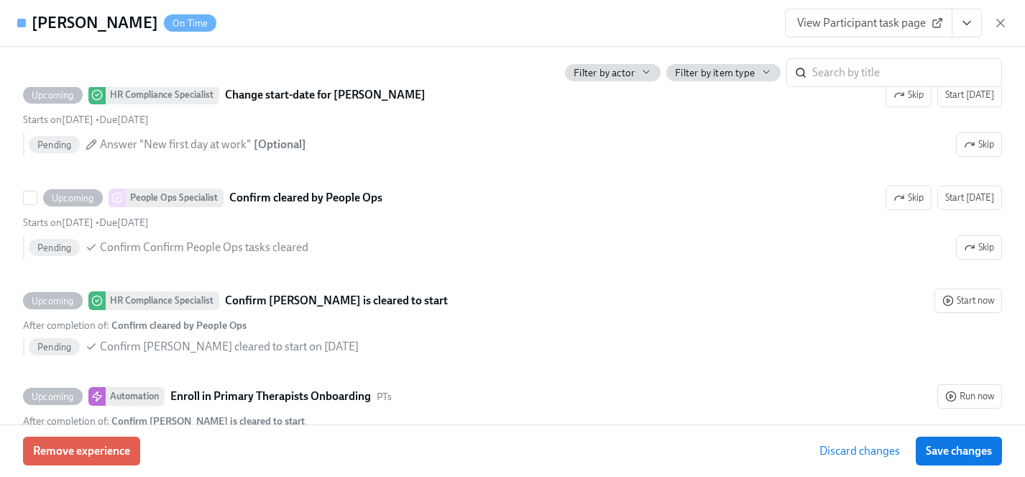
scroll to position [3281, 0]
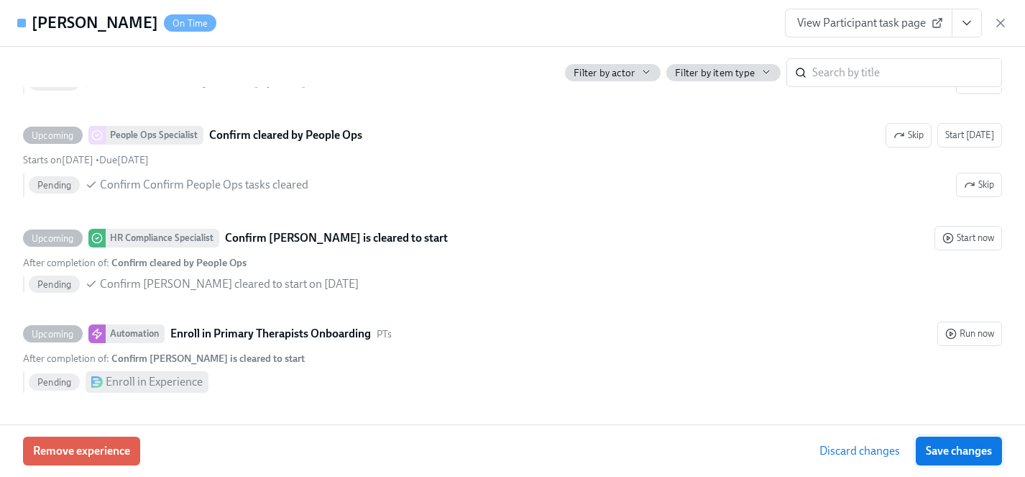
click at [959, 451] on span "Save changes" at bounding box center [959, 451] width 66 height 14
type input "Haylee Bova"
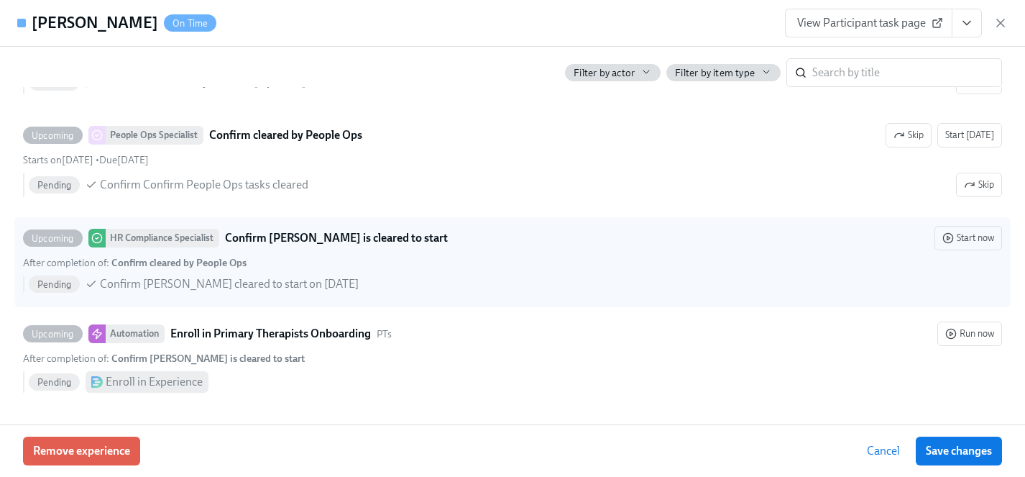
drag, startPoint x: 942, startPoint y: 449, endPoint x: 662, endPoint y: 293, distance: 320.3
click at [942, 449] on span "Save changes" at bounding box center [959, 451] width 66 height 14
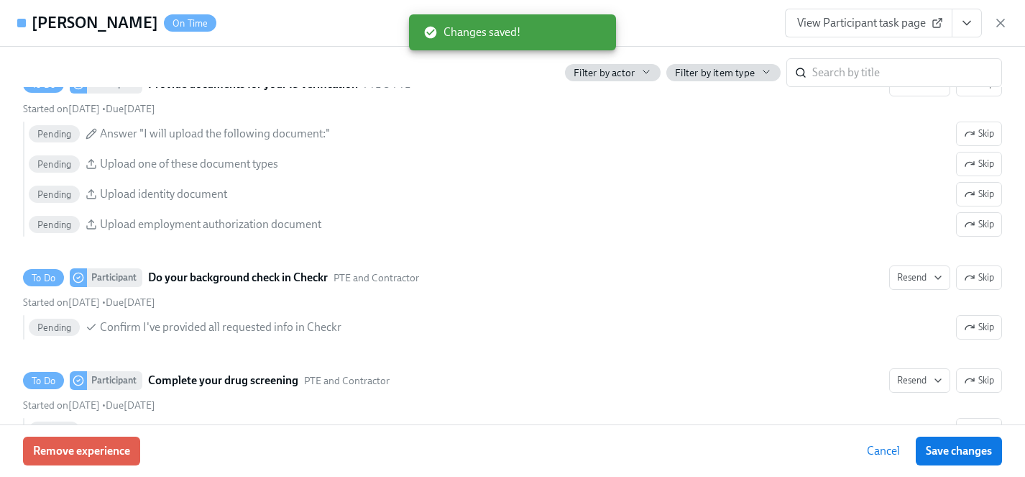
scroll to position [1750, 0]
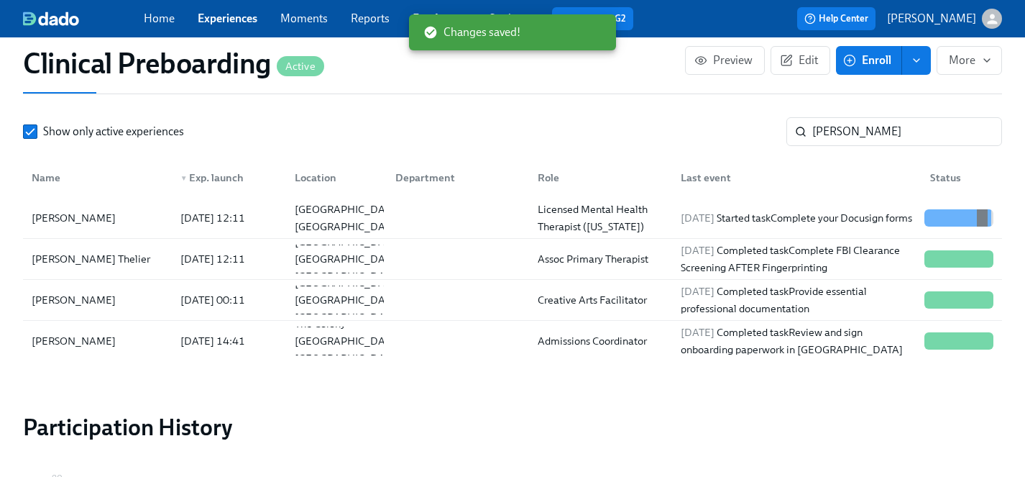
scroll to position [1582, 0]
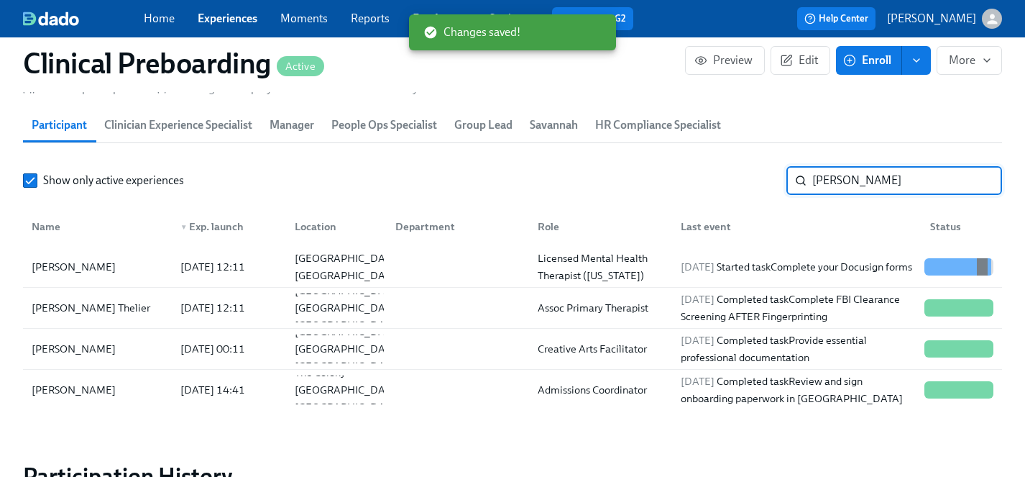
drag, startPoint x: 849, startPoint y: 183, endPoint x: 761, endPoint y: 178, distance: 88.6
click at [761, 178] on div "Show only active experiences sara ​" at bounding box center [512, 180] width 979 height 29
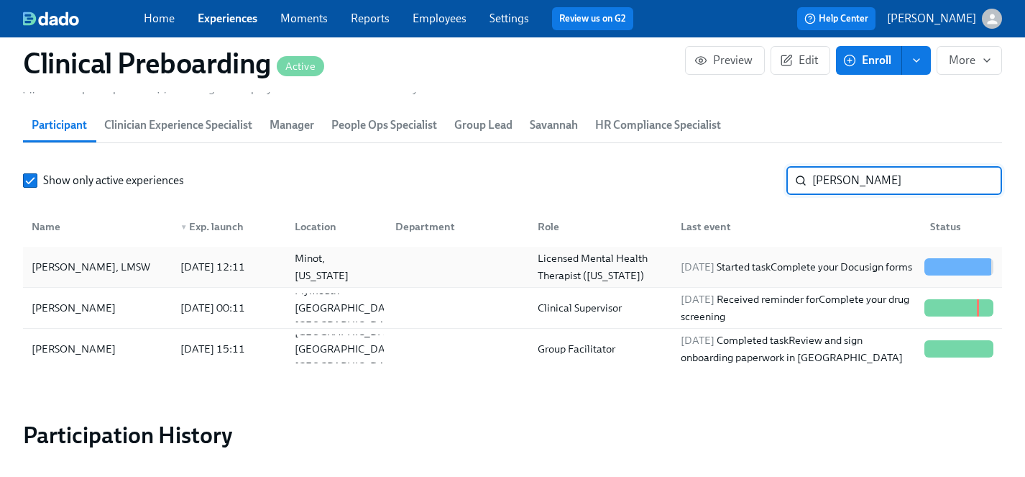
type input "[PERSON_NAME]"
click at [76, 265] on div "Courtney Redman, LMSW" at bounding box center [91, 266] width 130 height 17
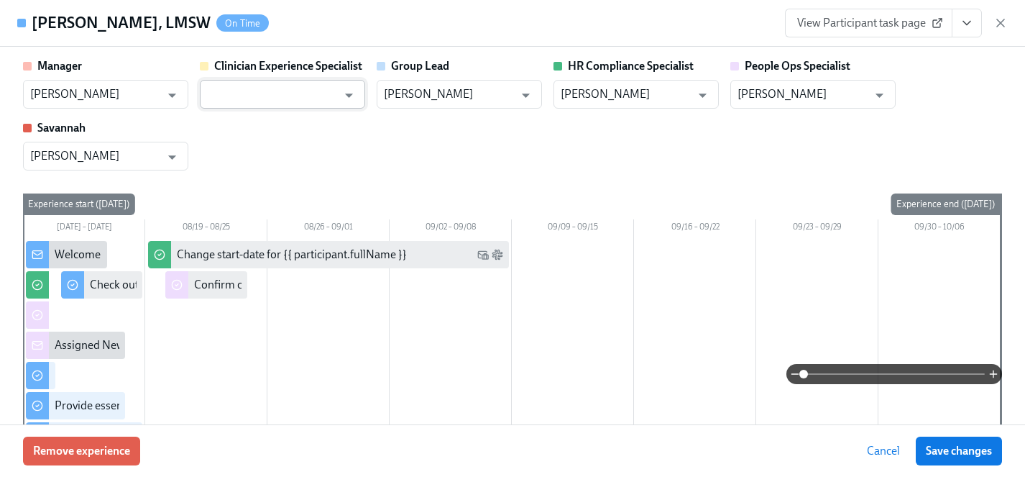
click at [238, 94] on input "text" at bounding box center [272, 94] width 130 height 29
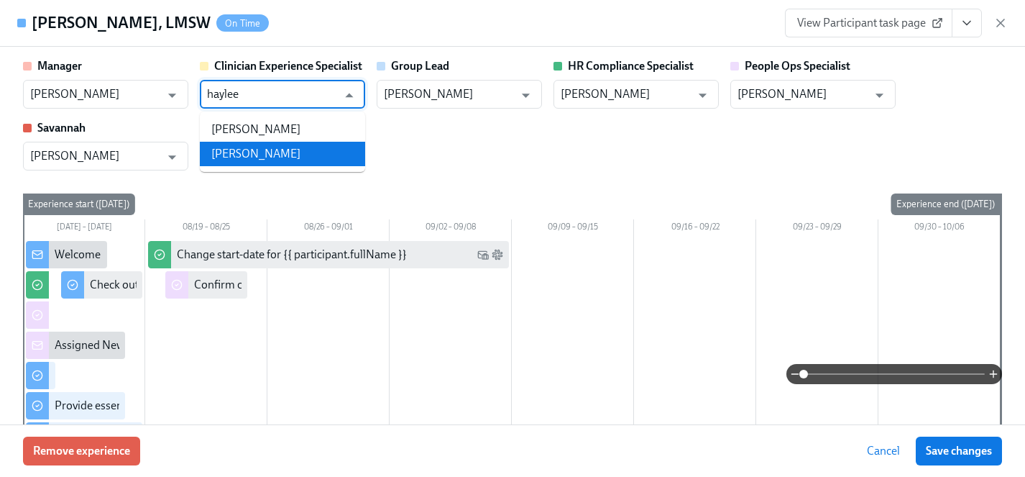
click at [232, 155] on li "Haylee Bova" at bounding box center [282, 154] width 165 height 24
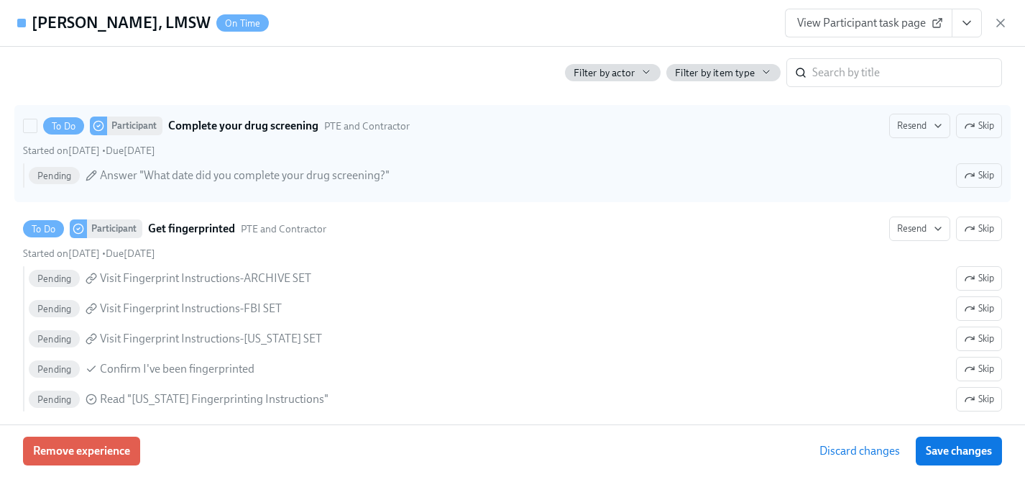
scroll to position [2175, 0]
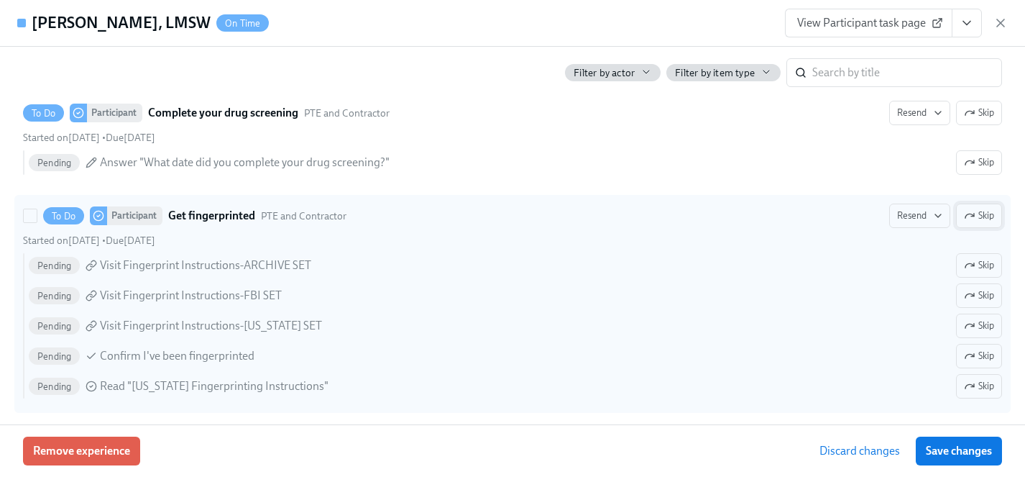
type input "Haylee Bova"
click at [987, 216] on span "Skip" at bounding box center [979, 216] width 30 height 14
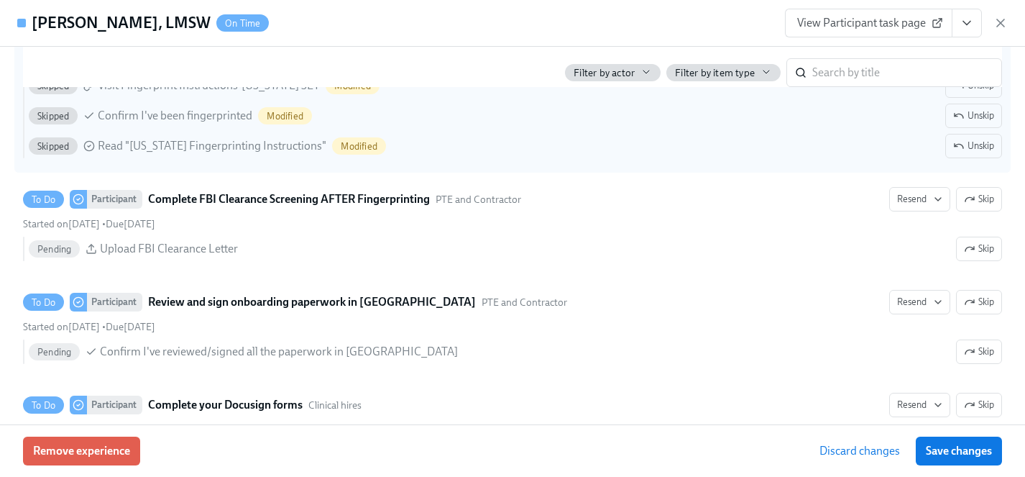
scroll to position [2441, 0]
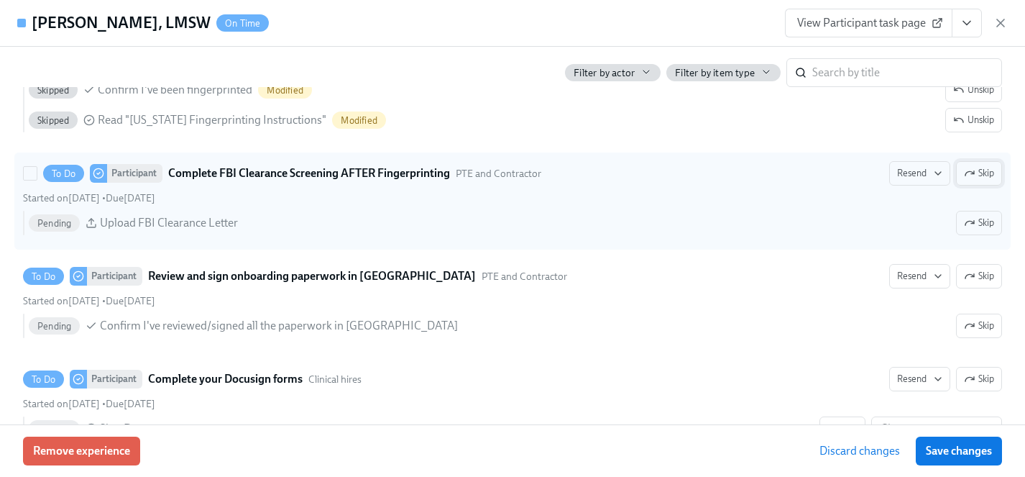
click at [982, 173] on span "Skip" at bounding box center [979, 173] width 30 height 14
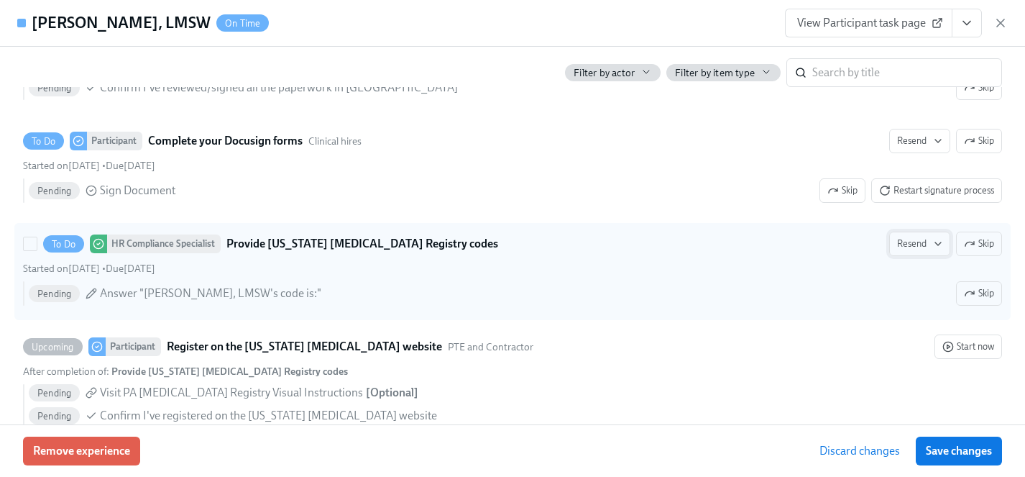
scroll to position [2707, 0]
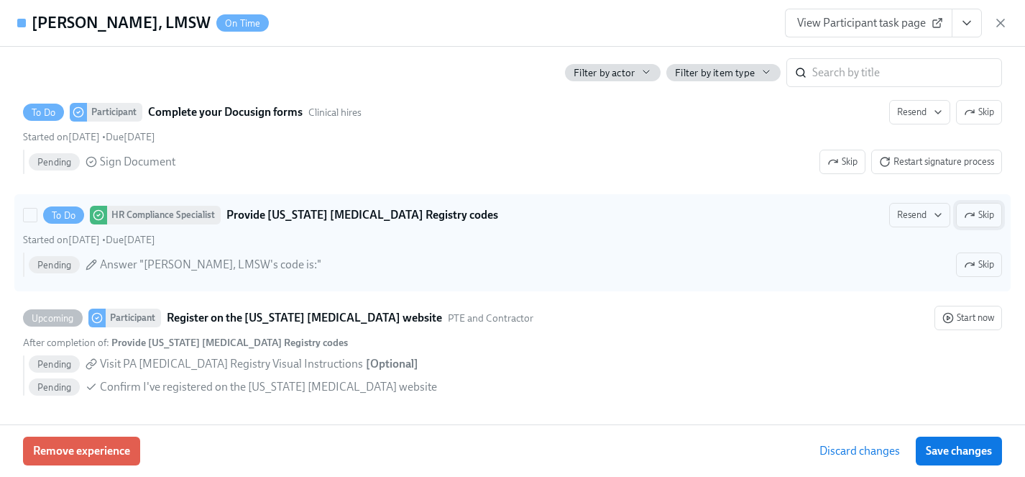
click at [979, 215] on span "Skip" at bounding box center [979, 215] width 30 height 14
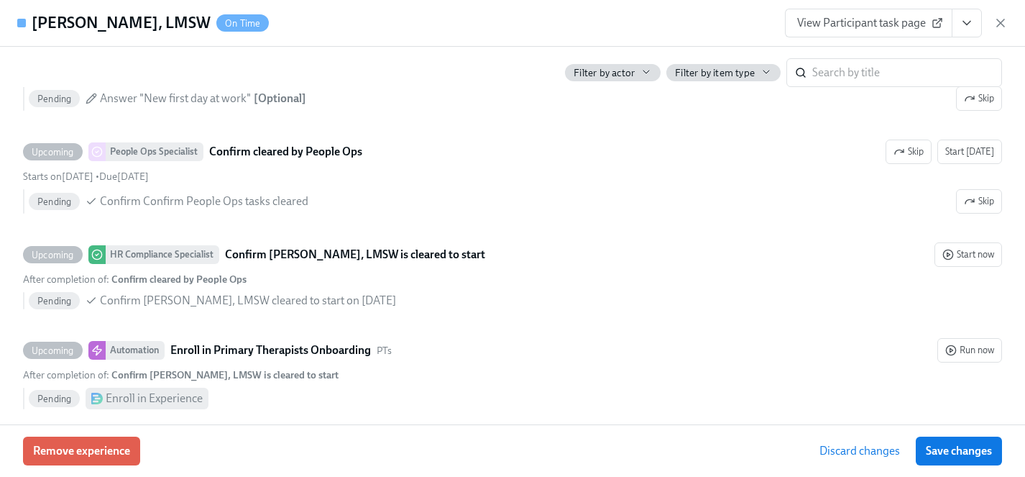
scroll to position [3281, 0]
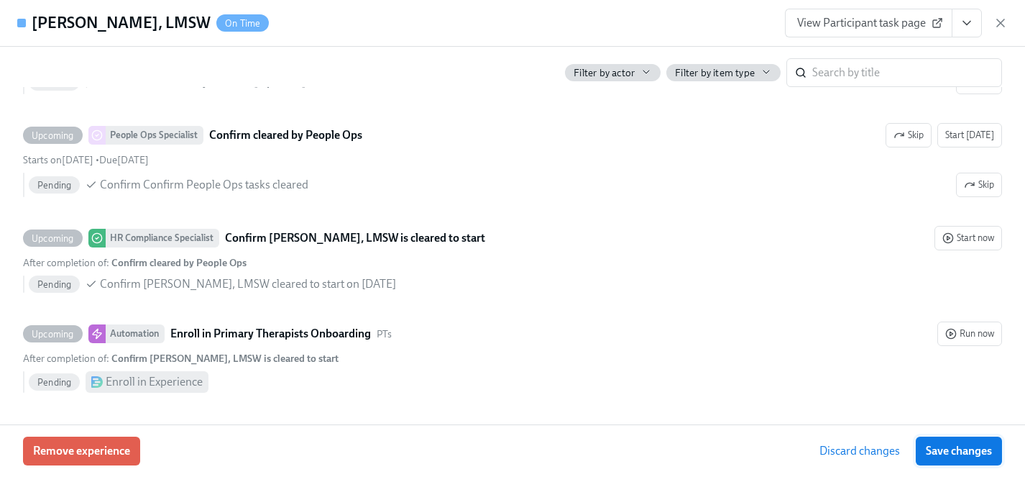
click at [968, 453] on span "Save changes" at bounding box center [959, 451] width 66 height 14
type input "Haylee Bova"
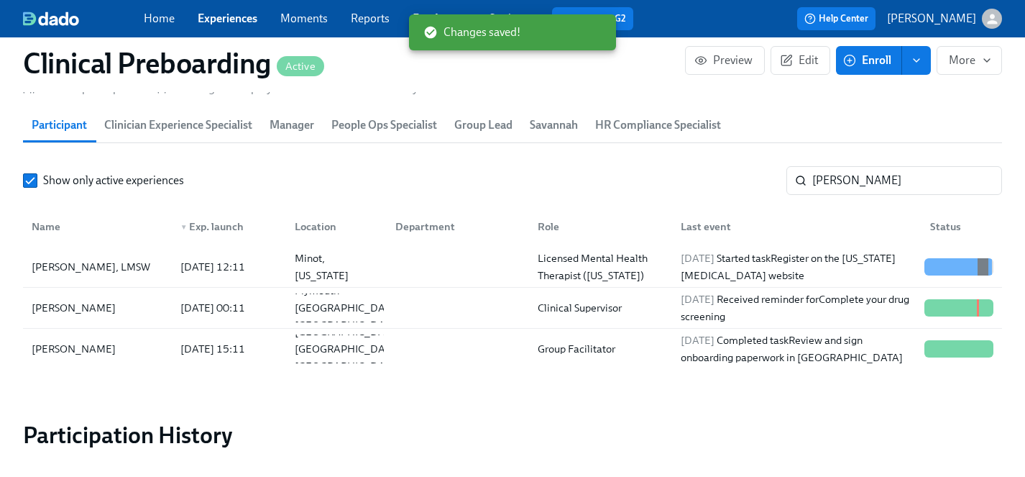
click at [444, 16] on div "Changes saved!" at bounding box center [512, 32] width 207 height 36
click at [429, 19] on div "Changes saved!" at bounding box center [472, 32] width 97 height 27
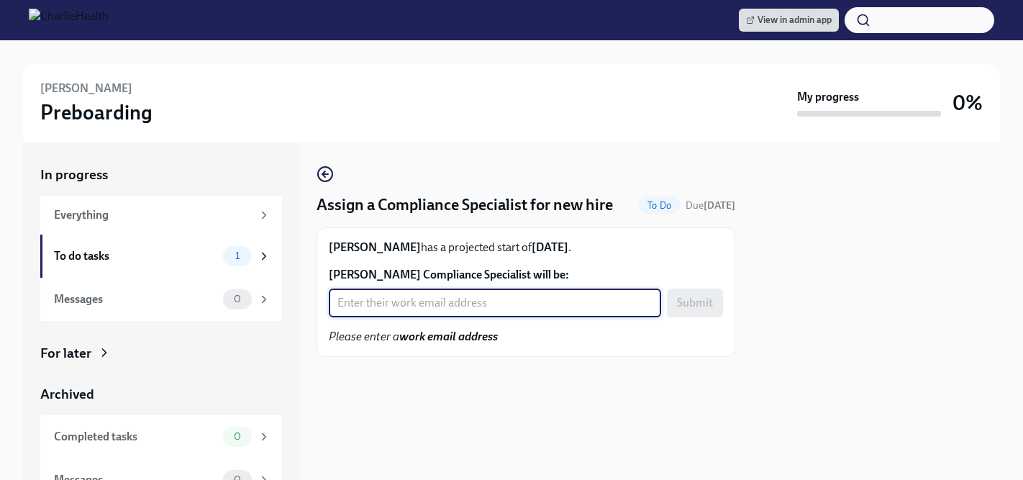
click at [436, 296] on input "[PERSON_NAME] Compliance Specialist will be:" at bounding box center [495, 302] width 332 height 29
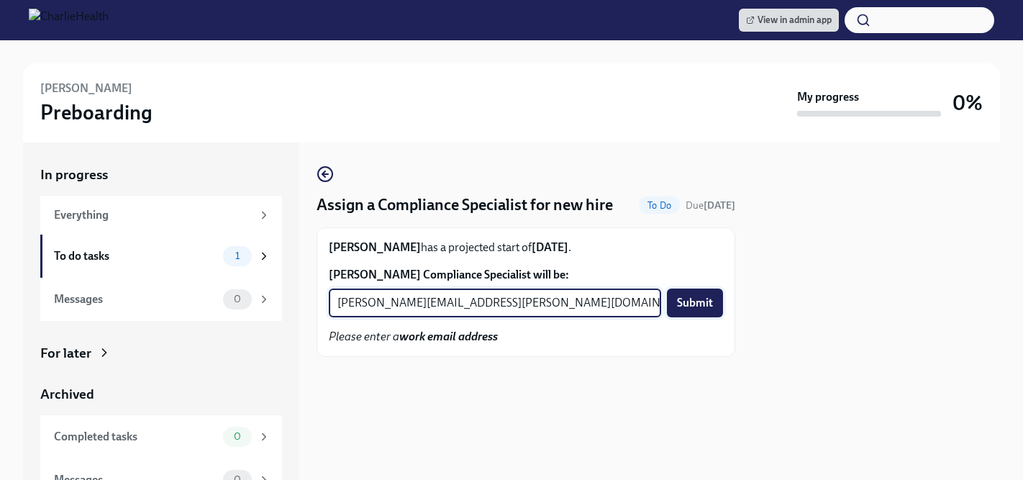
type input "[PERSON_NAME][EMAIL_ADDRESS][PERSON_NAME][DOMAIN_NAME]"
click at [690, 302] on span "Submit" at bounding box center [695, 303] width 36 height 14
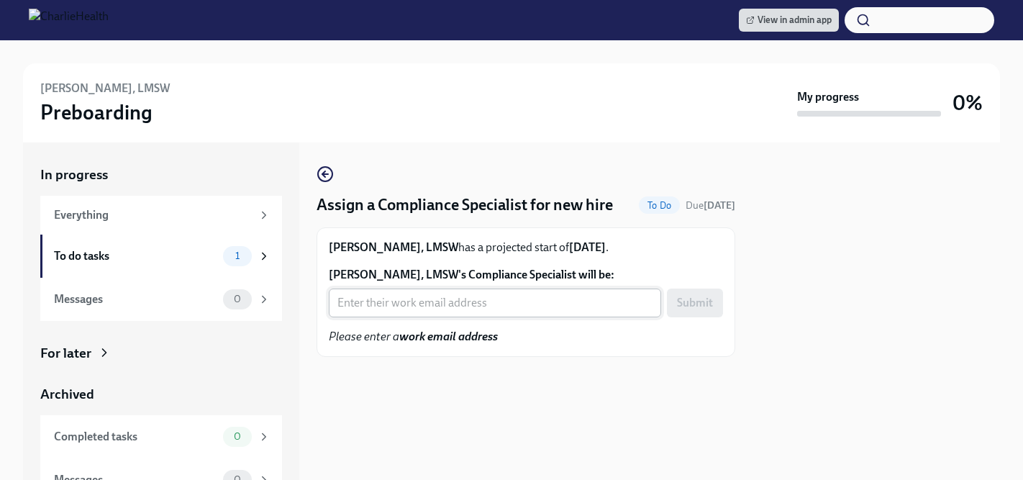
click at [454, 306] on input "[PERSON_NAME], LMSW's Compliance Specialist will be:" at bounding box center [495, 302] width 332 height 29
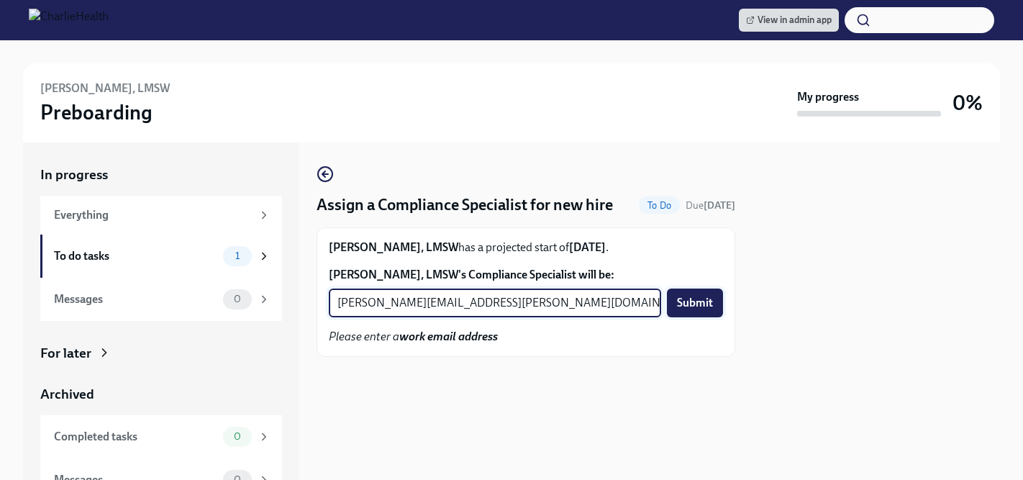
type input "[PERSON_NAME][EMAIL_ADDRESS][PERSON_NAME][DOMAIN_NAME]"
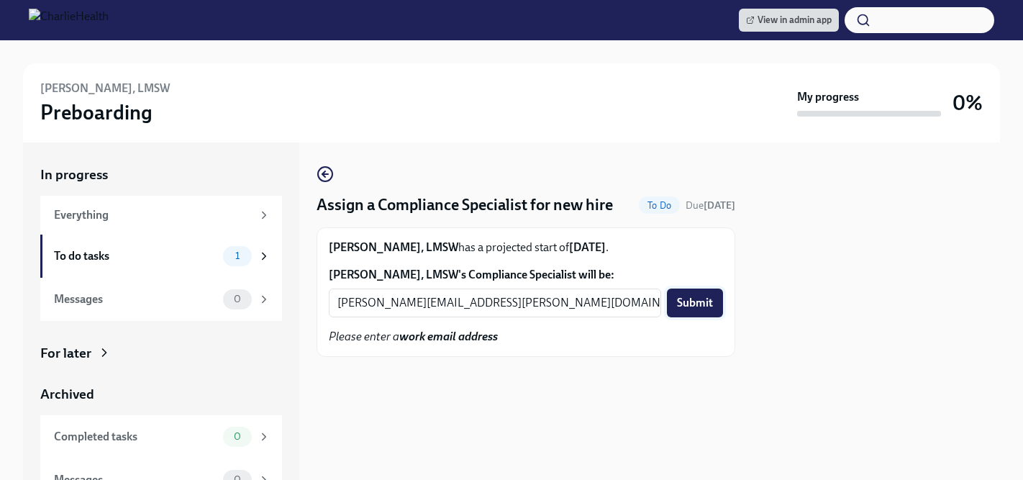
click at [693, 303] on span "Submit" at bounding box center [695, 303] width 36 height 14
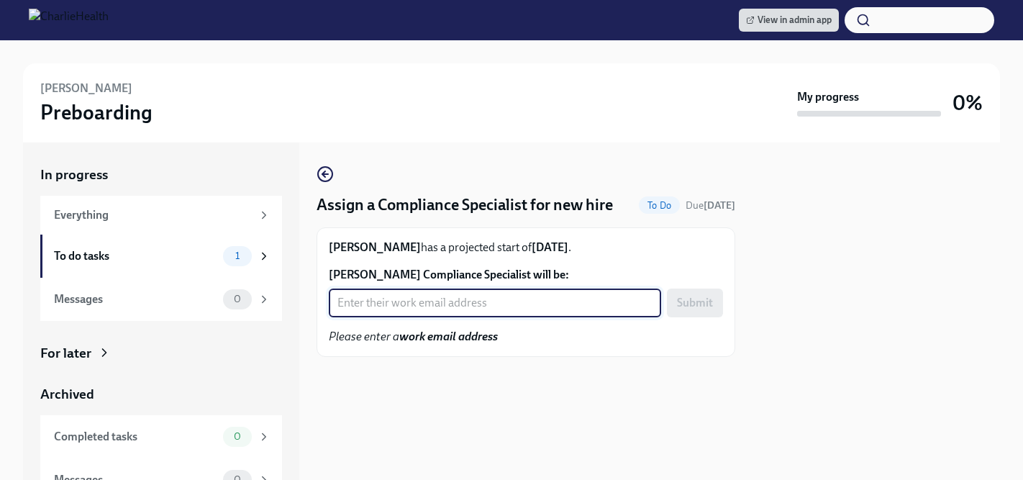
click at [442, 303] on input "[PERSON_NAME] Compliance Specialist will be:" at bounding box center [495, 302] width 332 height 29
type input "s"
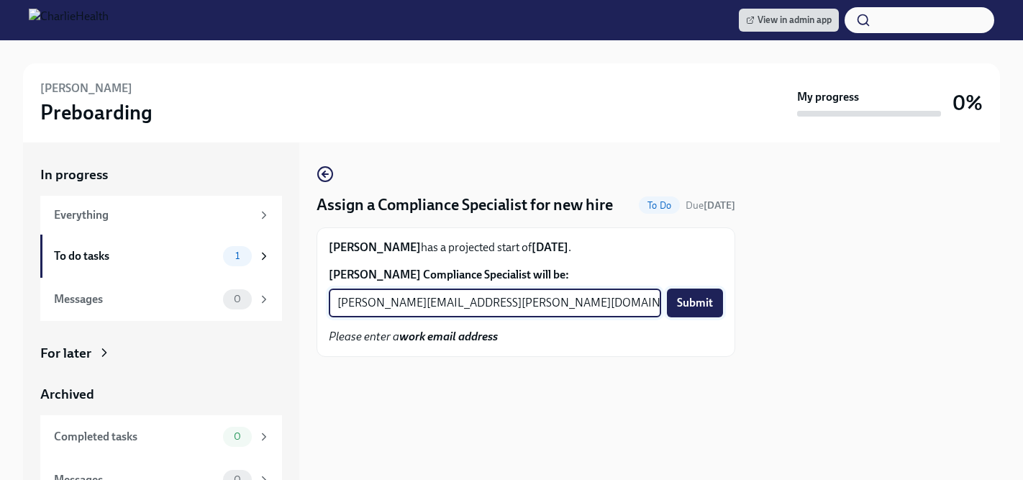
type input "[PERSON_NAME][EMAIL_ADDRESS][PERSON_NAME][DOMAIN_NAME]"
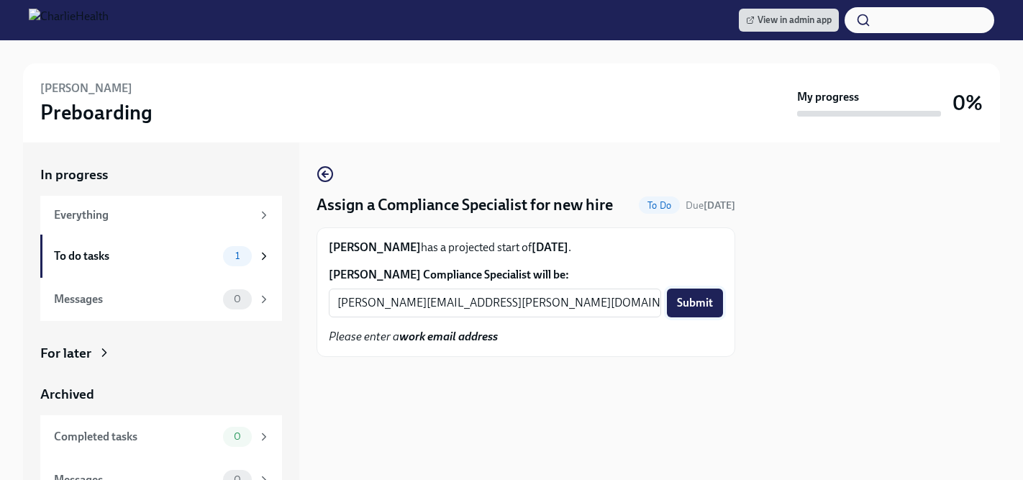
click at [693, 304] on span "Submit" at bounding box center [695, 303] width 36 height 14
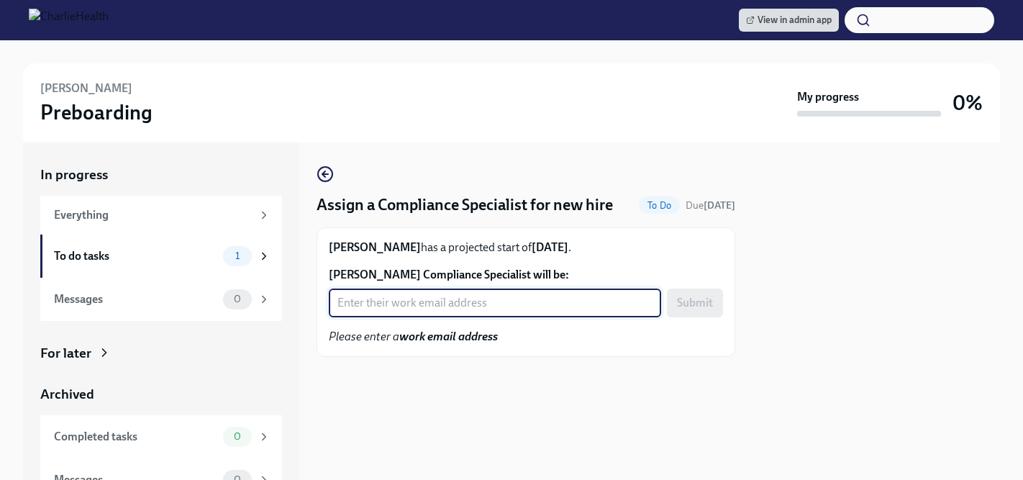
click at [436, 311] on input "[PERSON_NAME] Compliance Specialist will be:" at bounding box center [495, 302] width 332 height 29
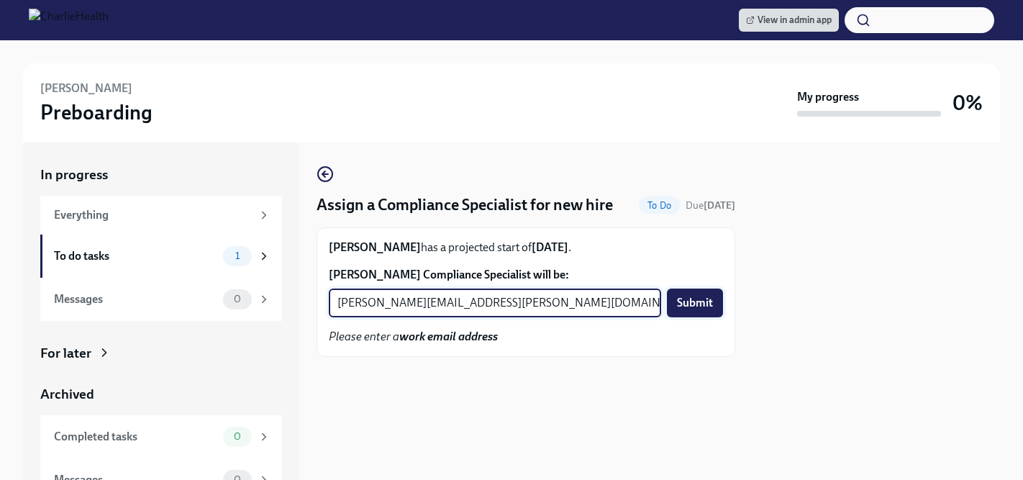
type input "[PERSON_NAME][EMAIL_ADDRESS][PERSON_NAME][DOMAIN_NAME]"
click at [700, 302] on span "Submit" at bounding box center [695, 303] width 36 height 14
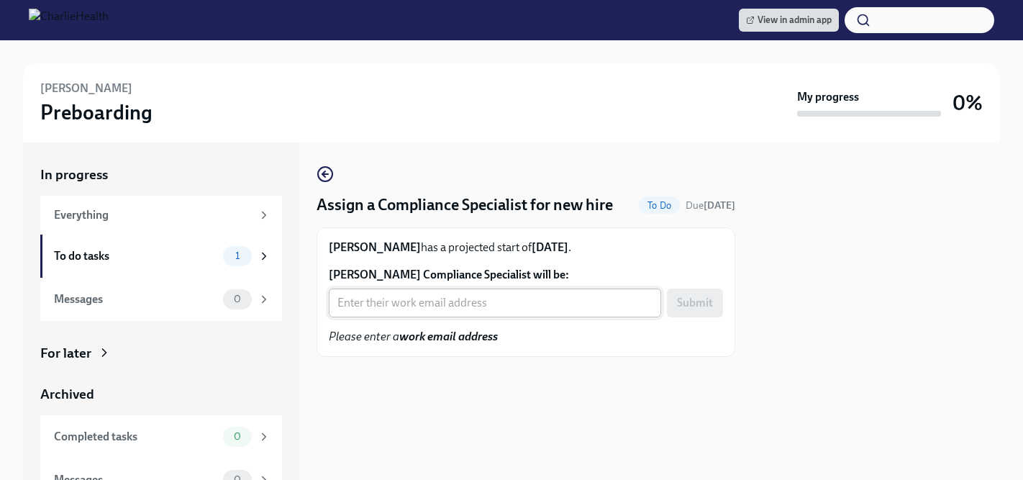
click at [407, 301] on input "[PERSON_NAME] Compliance Specialist will be:" at bounding box center [495, 302] width 332 height 29
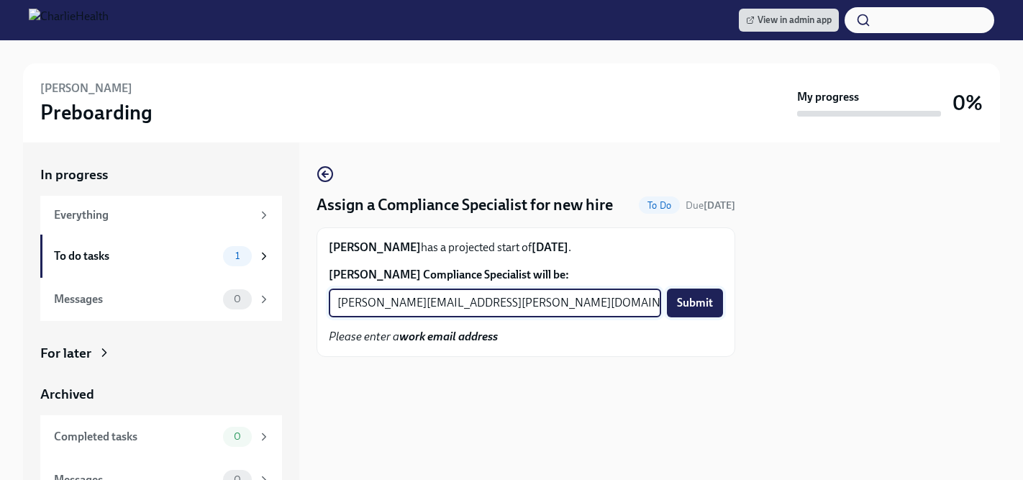
type input "[PERSON_NAME][EMAIL_ADDRESS][PERSON_NAME][DOMAIN_NAME]"
click at [680, 309] on span "Submit" at bounding box center [695, 303] width 36 height 14
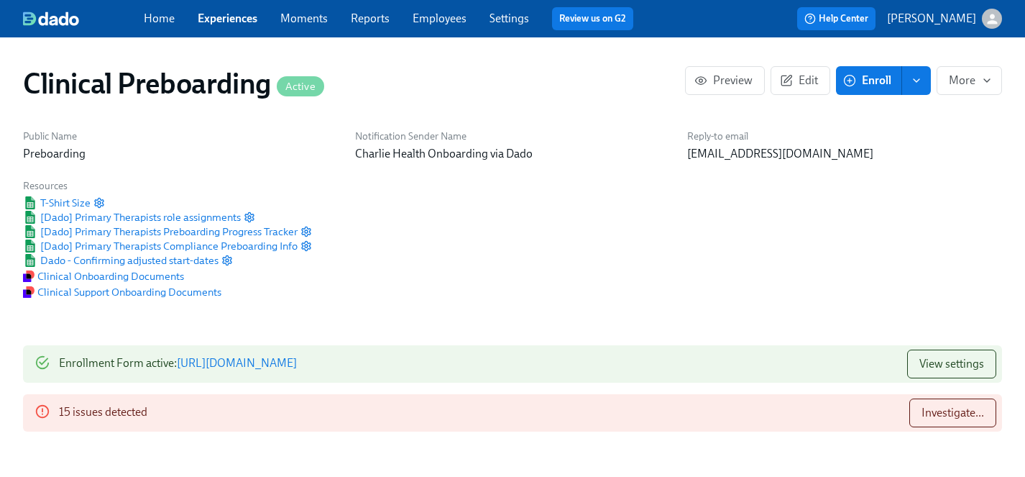
scroll to position [0, 17946]
click at [434, 17] on link "Employees" at bounding box center [440, 19] width 54 height 14
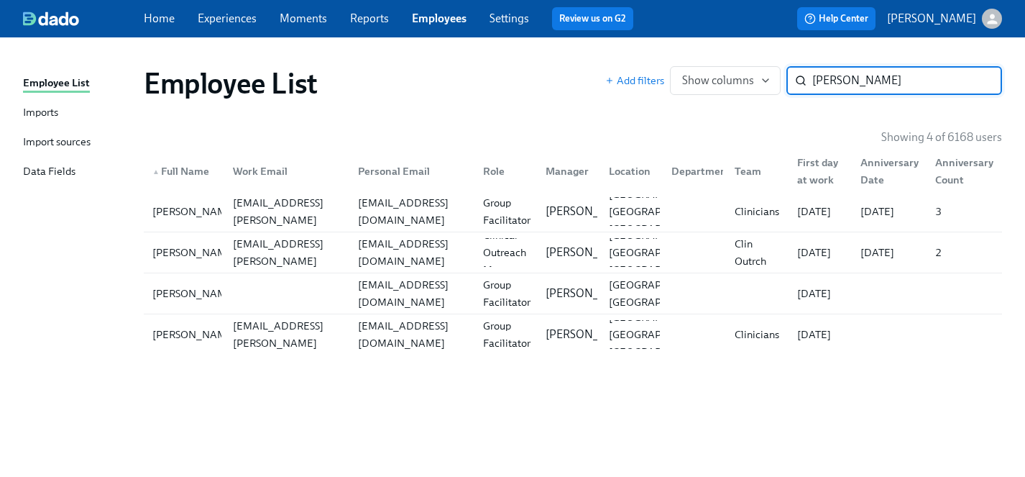
type input "[PERSON_NAME]"
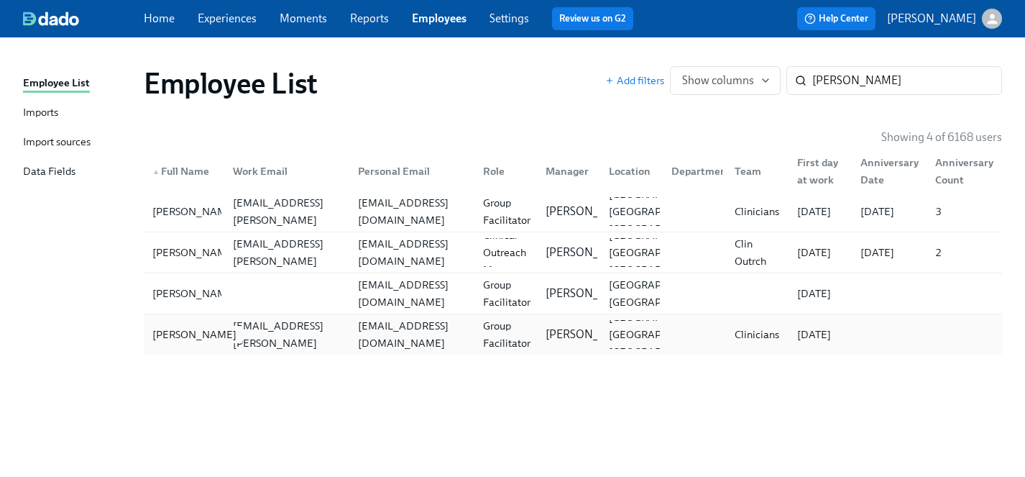
click at [168, 337] on div "[PERSON_NAME]" at bounding box center [195, 334] width 96 height 17
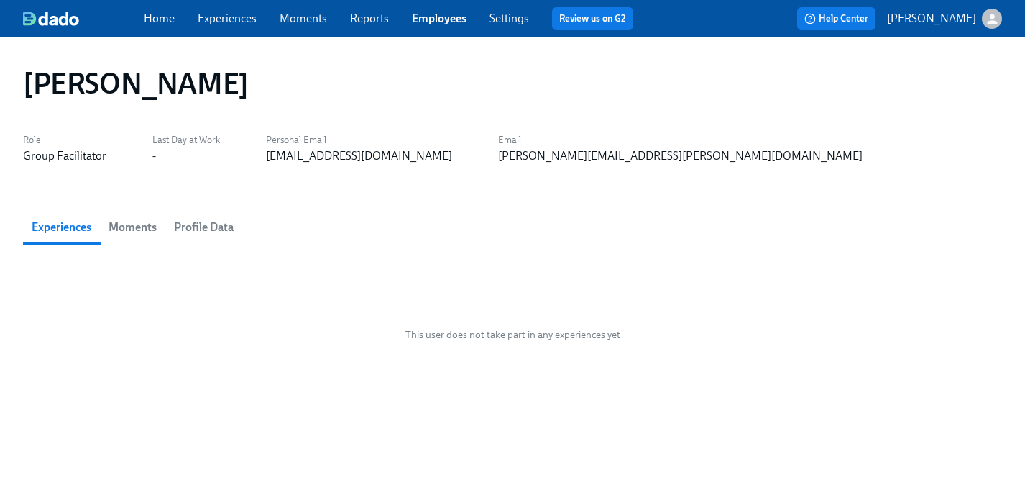
click at [129, 227] on span "Moments" at bounding box center [133, 227] width 48 height 20
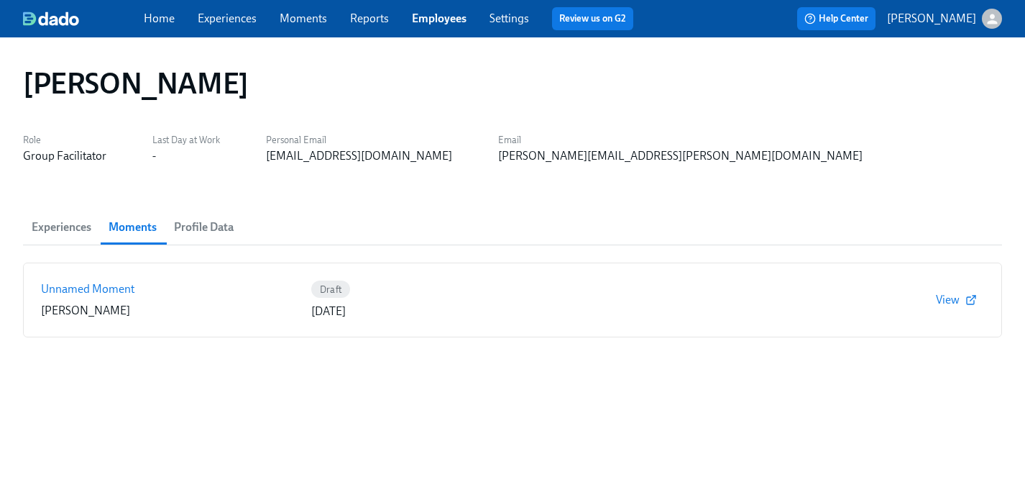
click at [210, 225] on span "Profile Data" at bounding box center [204, 227] width 60 height 20
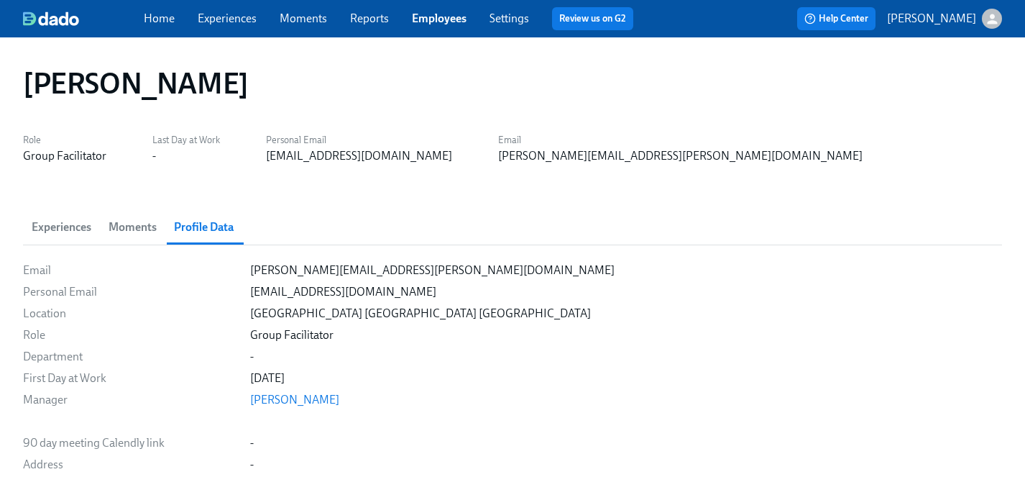
click at [60, 224] on span "Experiences" at bounding box center [62, 227] width 60 height 20
